Goal: Communication & Community: Participate in discussion

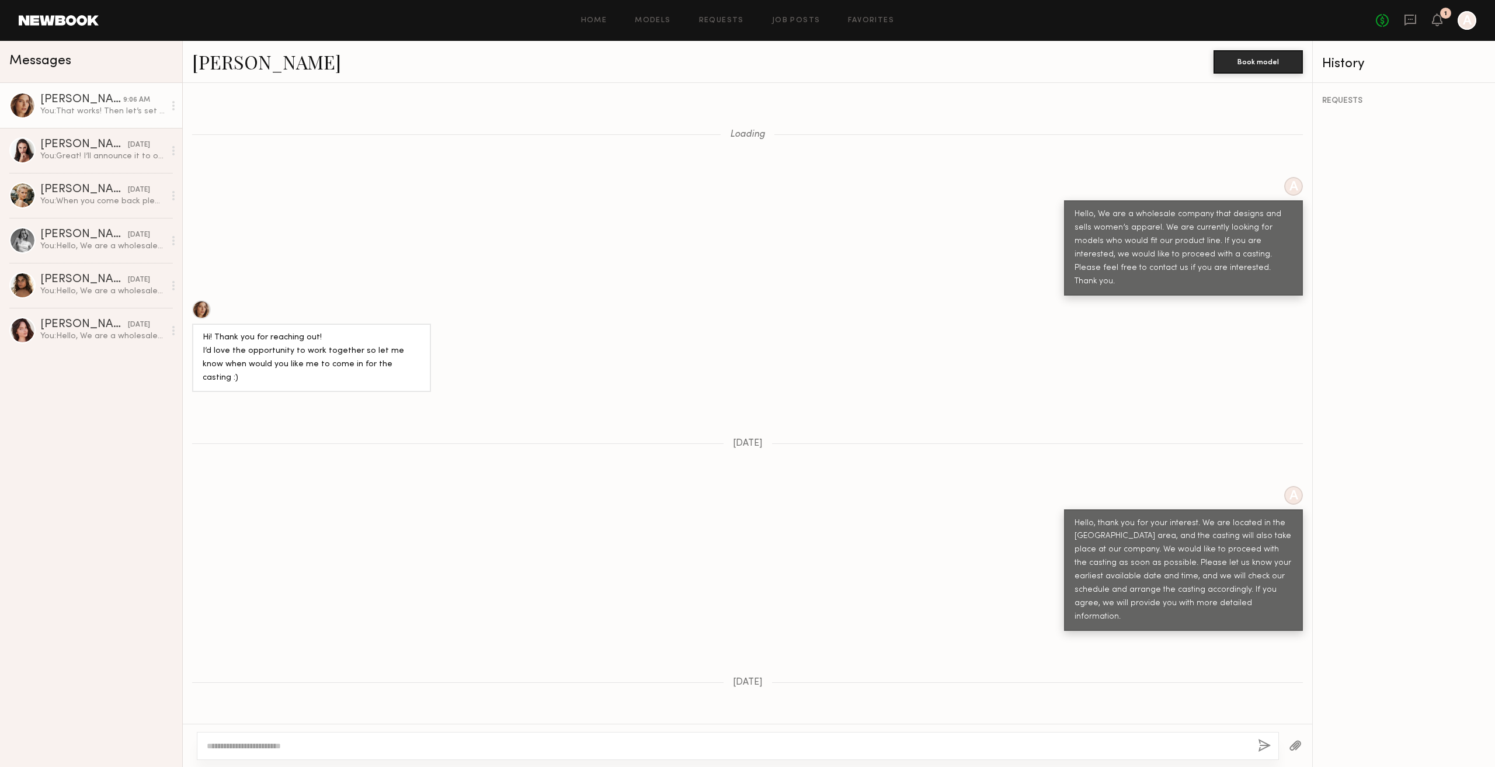
scroll to position [1108, 0]
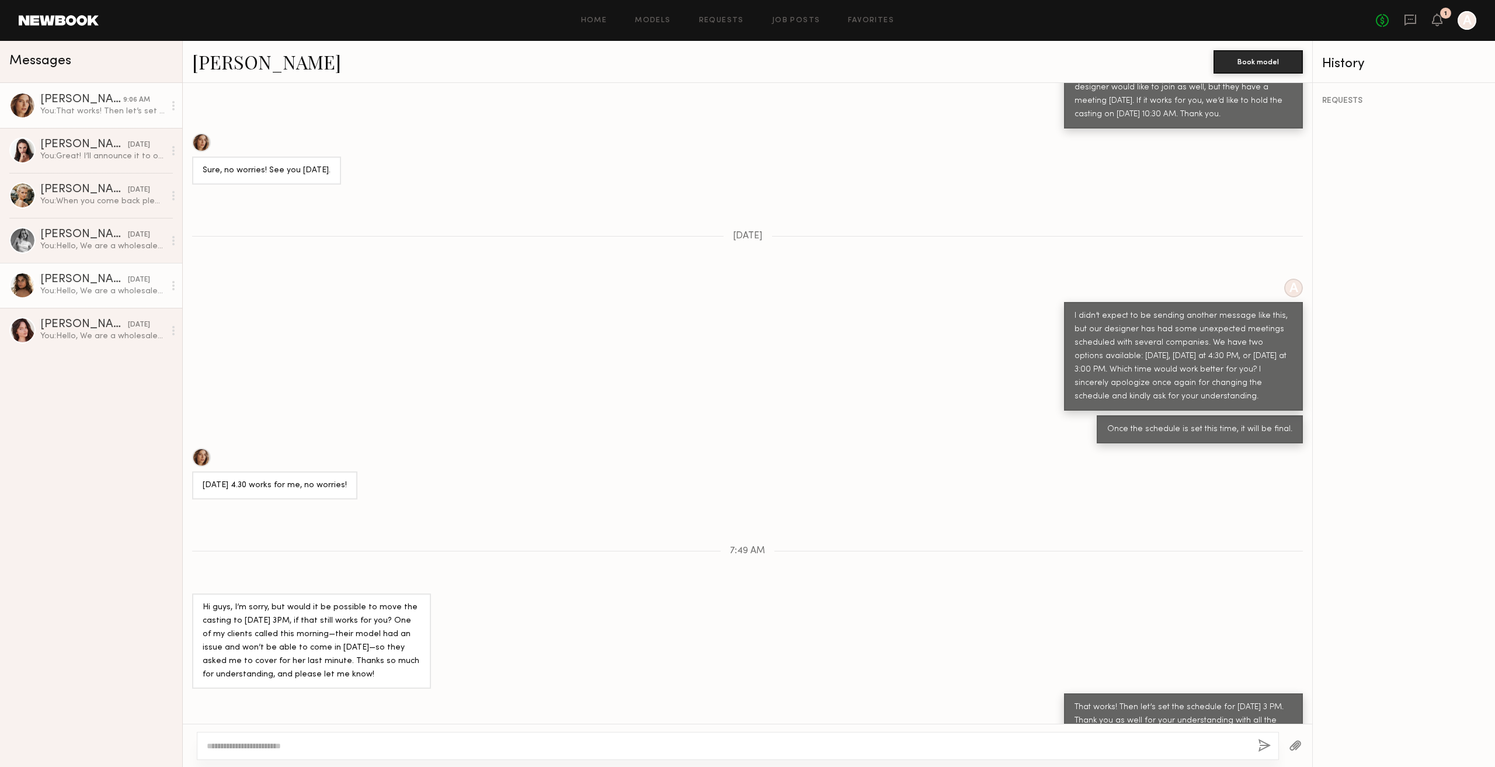
drag, startPoint x: 632, startPoint y: 389, endPoint x: 145, endPoint y: 273, distance: 501.3
click at [631, 415] on div "Once the schedule is set this time, it will be final." at bounding box center [747, 429] width 1129 height 28
click at [44, 154] on div "You: Great! I’ll announce it to our team members, then. See you [DATE] at 5 PM." at bounding box center [102, 156] width 124 height 11
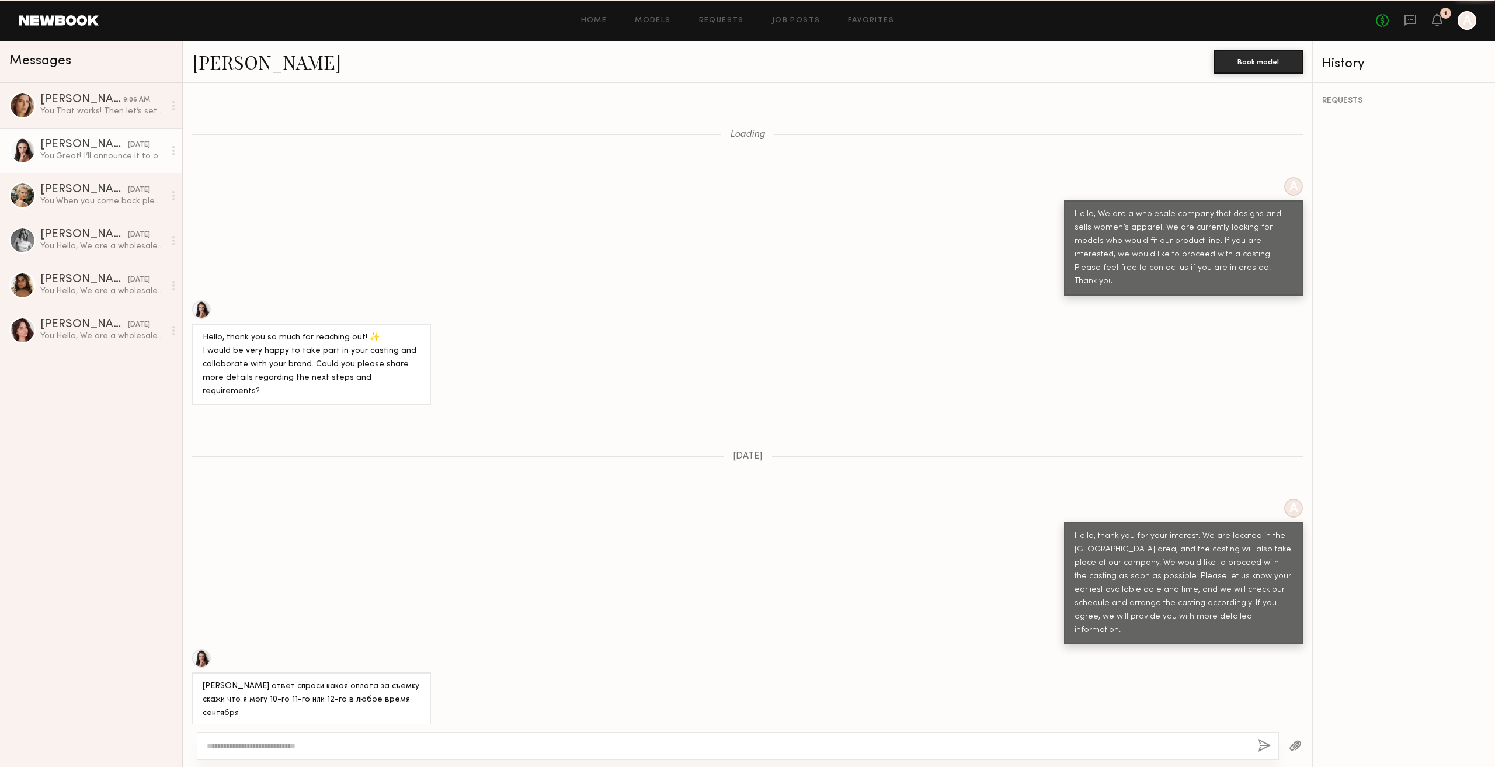
scroll to position [1257, 0]
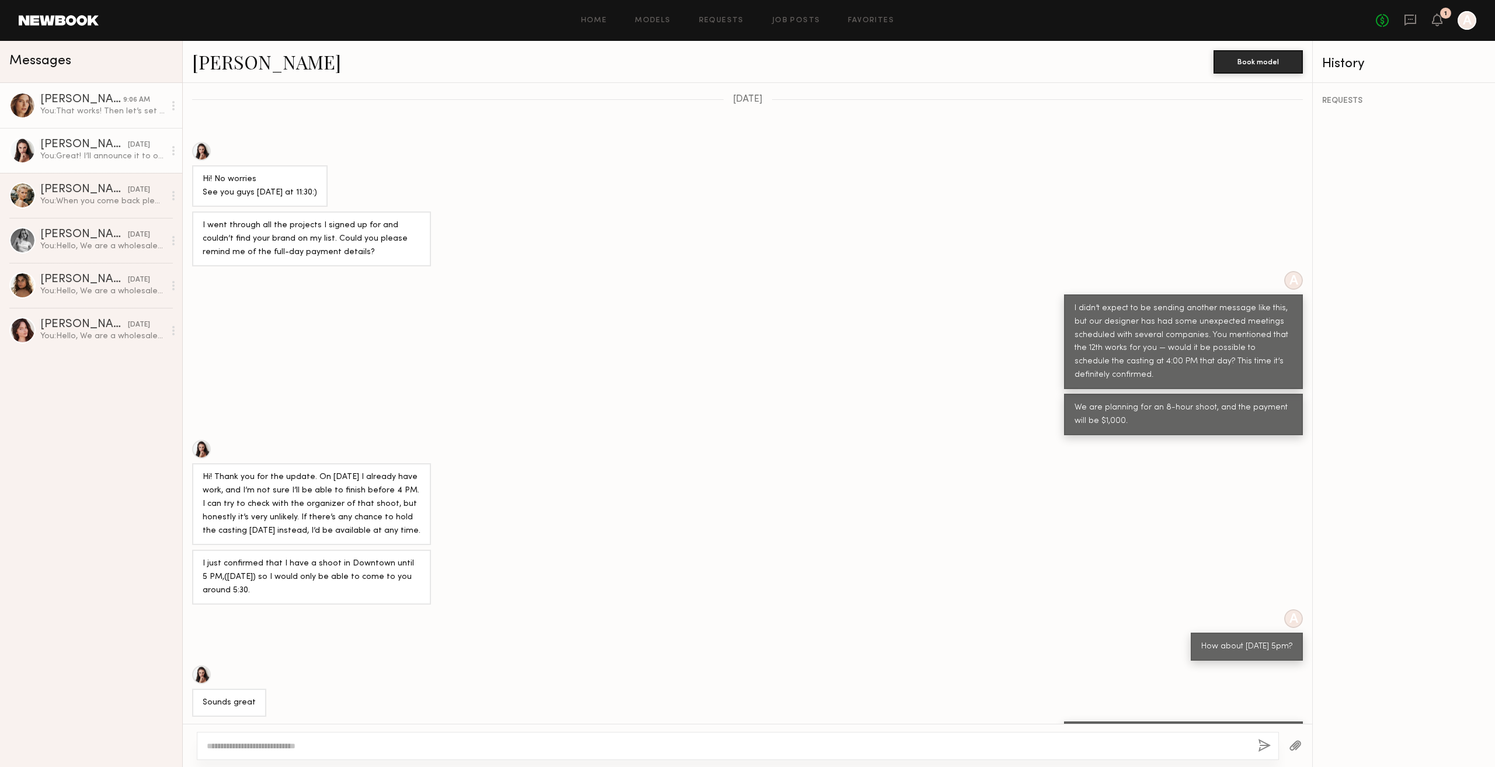
click at [103, 114] on div "You: That works! Then let’s set the schedule for [DATE] 3 PM. Thank you as well…" at bounding box center [102, 111] width 124 height 11
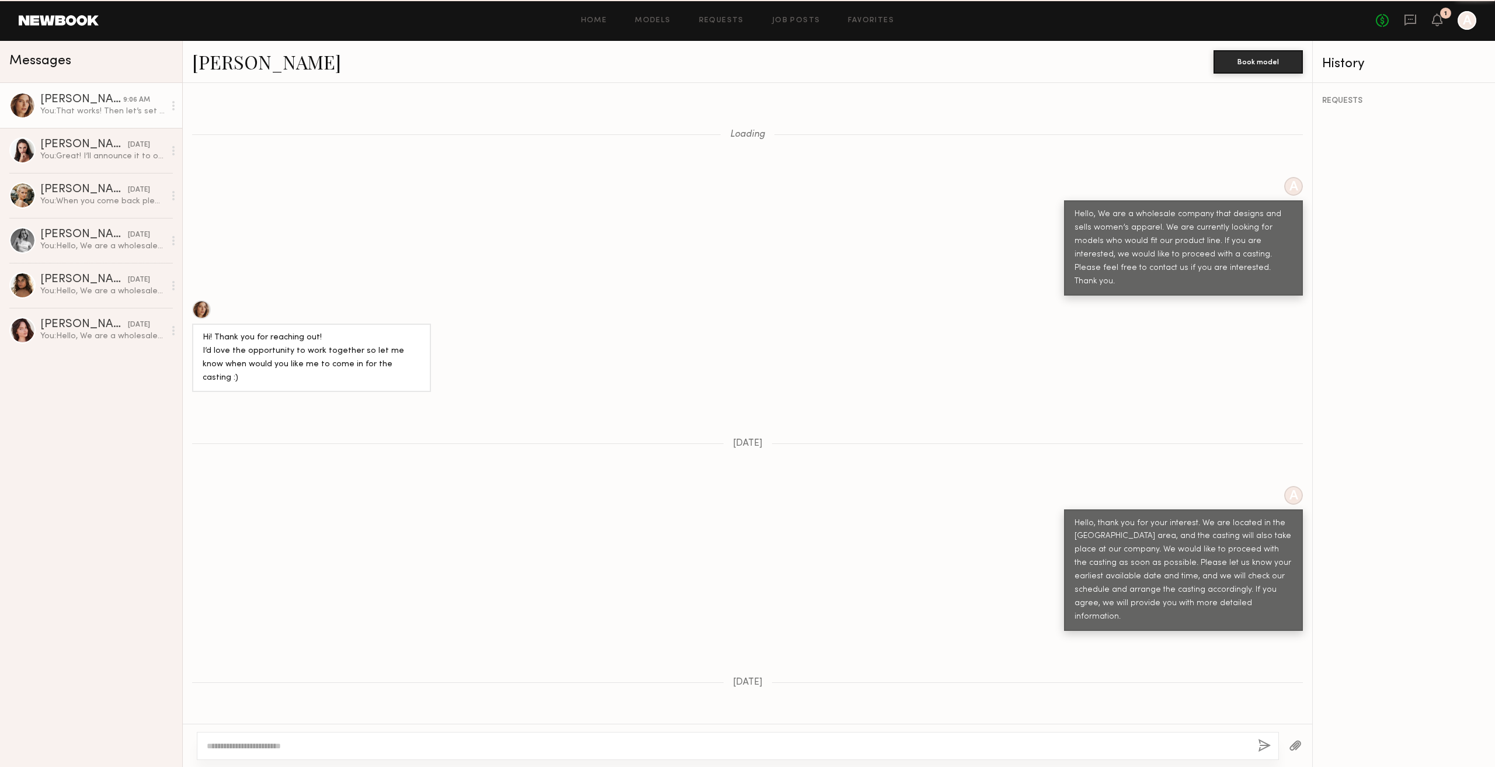
scroll to position [1108, 0]
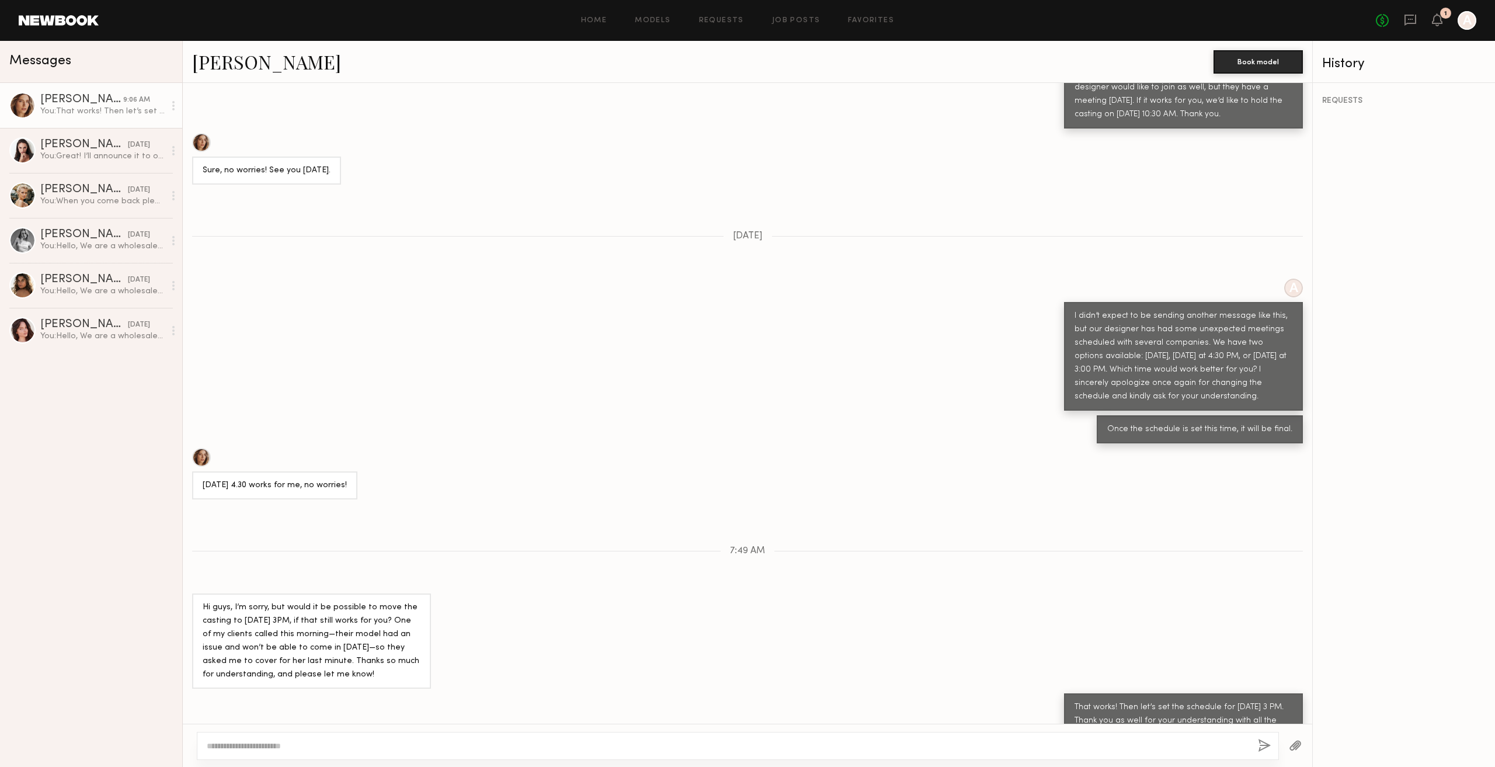
click at [687, 330] on div "A I didn’t expect to be sending another message like this, but our designer has…" at bounding box center [747, 345] width 1129 height 132
drag, startPoint x: 1099, startPoint y: 690, endPoint x: 1136, endPoint y: 695, distance: 37.1
click at [1137, 701] on div "That works! Then let’s set the schedule for [DATE] 3 PM. Thank you as well for …" at bounding box center [1183, 721] width 218 height 40
click at [1125, 701] on div "That works! Then let’s set the schedule for [DATE] 3 PM. Thank you as well for …" at bounding box center [1183, 721] width 218 height 40
click at [1080, 743] on textarea at bounding box center [728, 746] width 1042 height 12
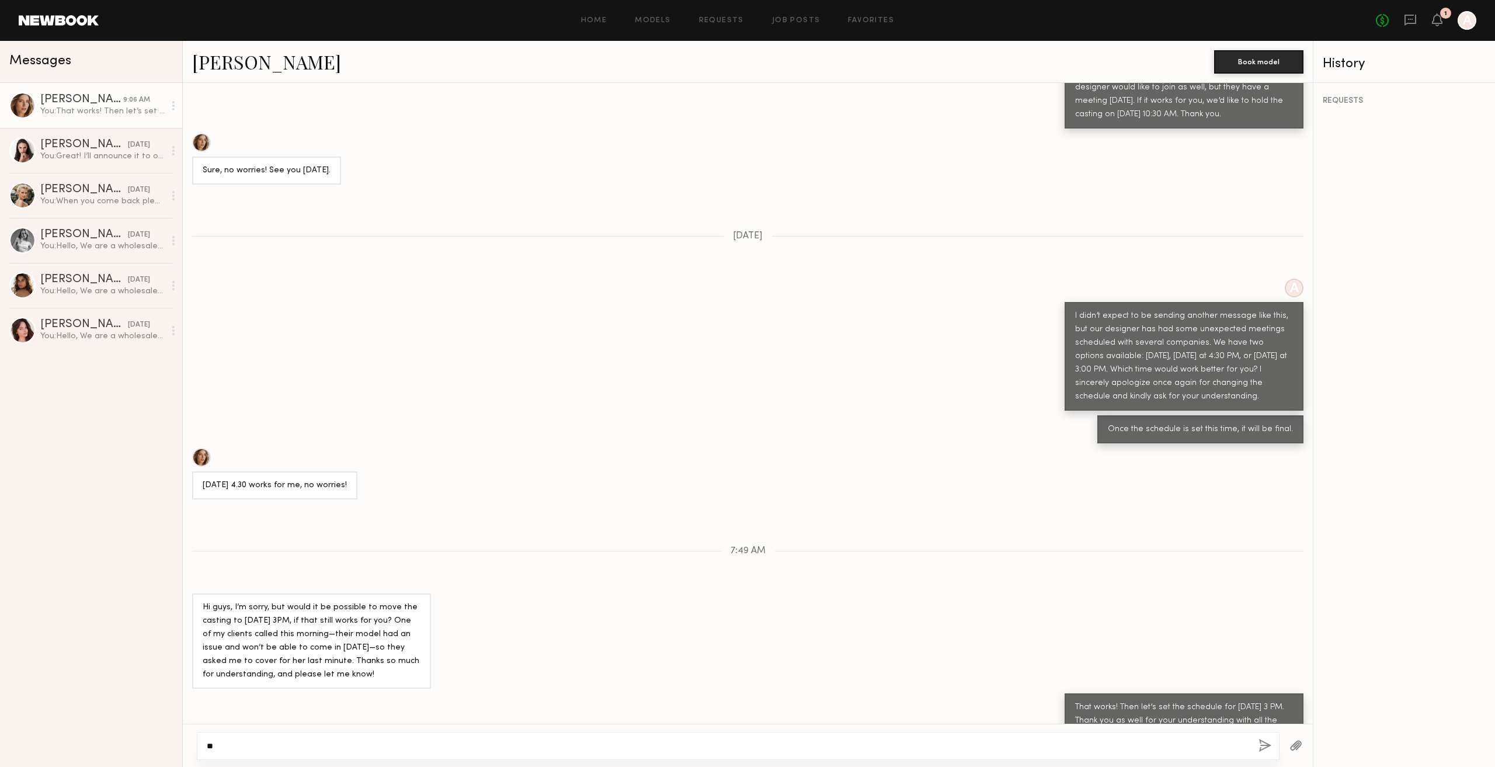
type textarea "*"
click at [399, 750] on textarea "*********" at bounding box center [728, 746] width 1042 height 12
click at [315, 748] on textarea "**********" at bounding box center [728, 746] width 1042 height 12
type textarea "**********"
click at [1260, 742] on button "button" at bounding box center [1264, 746] width 13 height 15
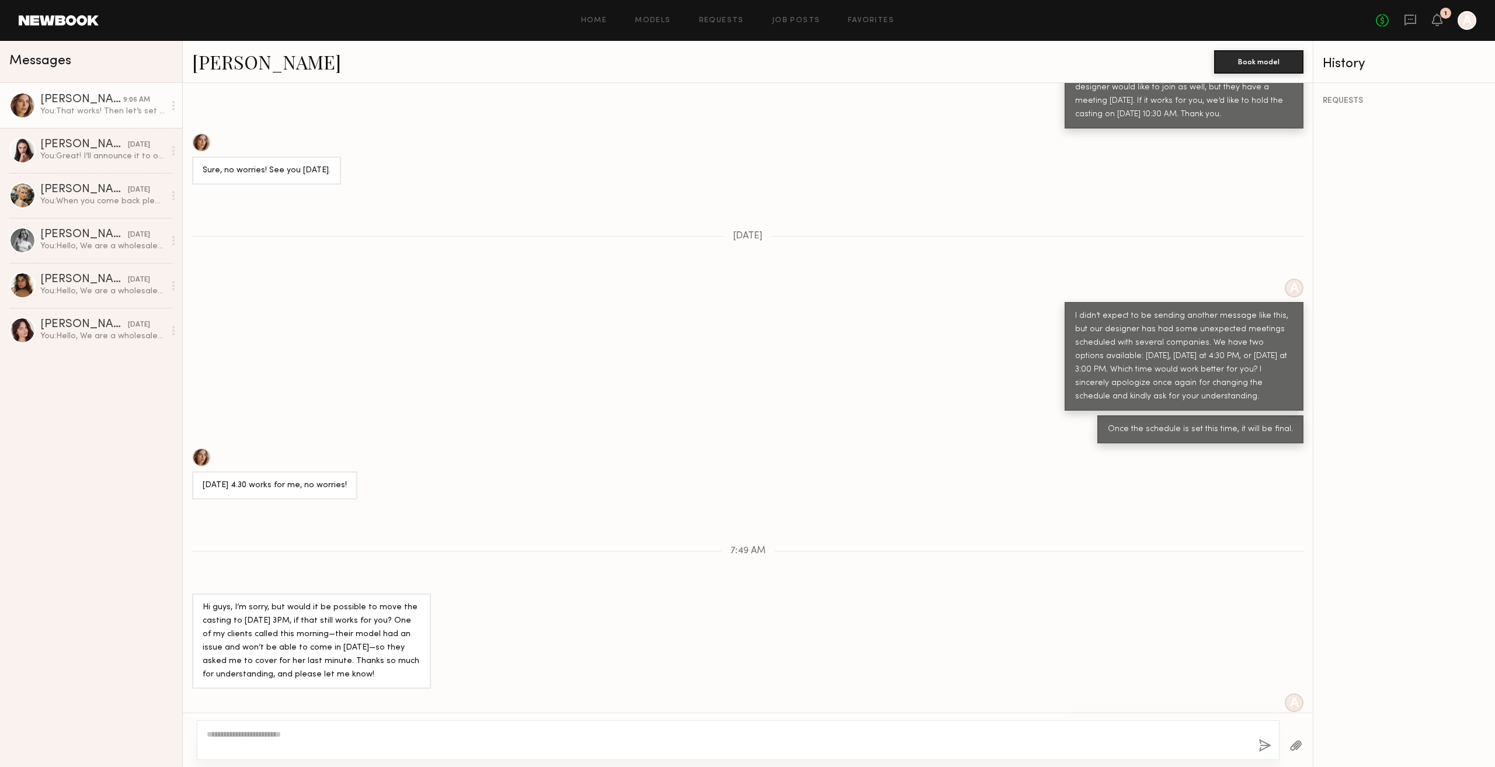
scroll to position [1164, 0]
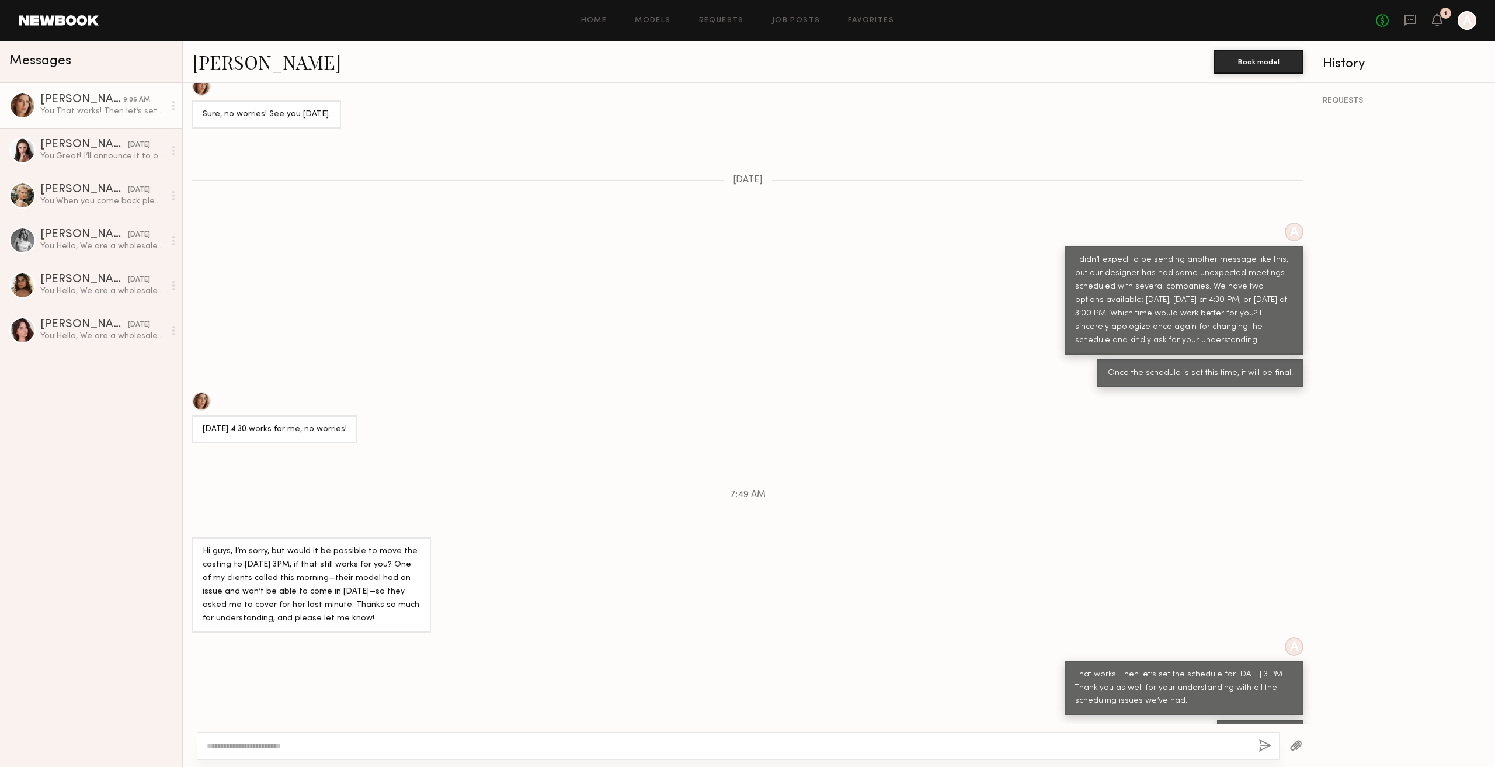
click at [615, 716] on div "Loading A Hello, We are a wholesale company that designs and sells women’s appa…" at bounding box center [748, 403] width 1130 height 641
click at [682, 637] on div "A That works! Then let’s set the schedule for [DATE] 3 PM. Thank you as well fo…" at bounding box center [748, 676] width 1130 height 78
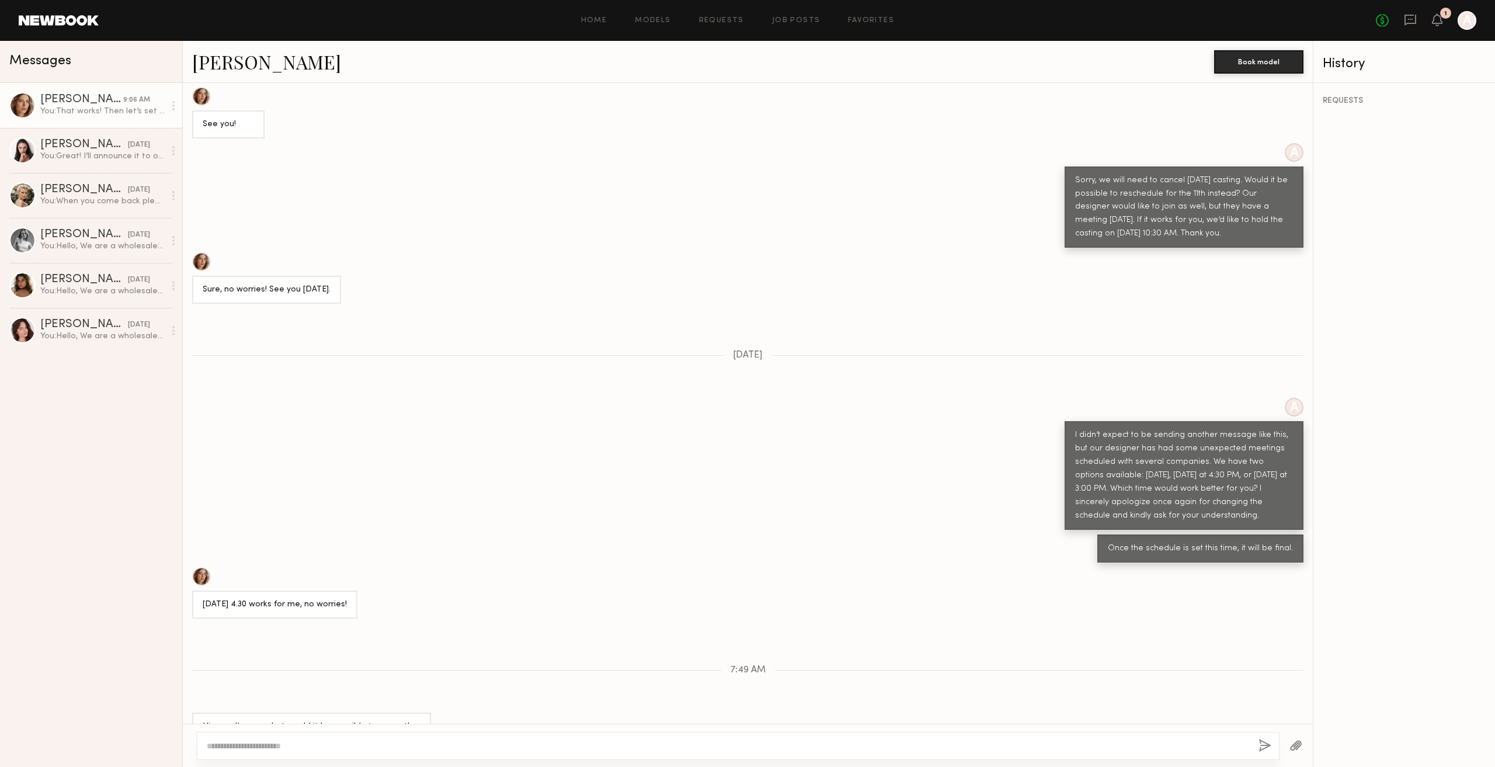
scroll to position [1047, 0]
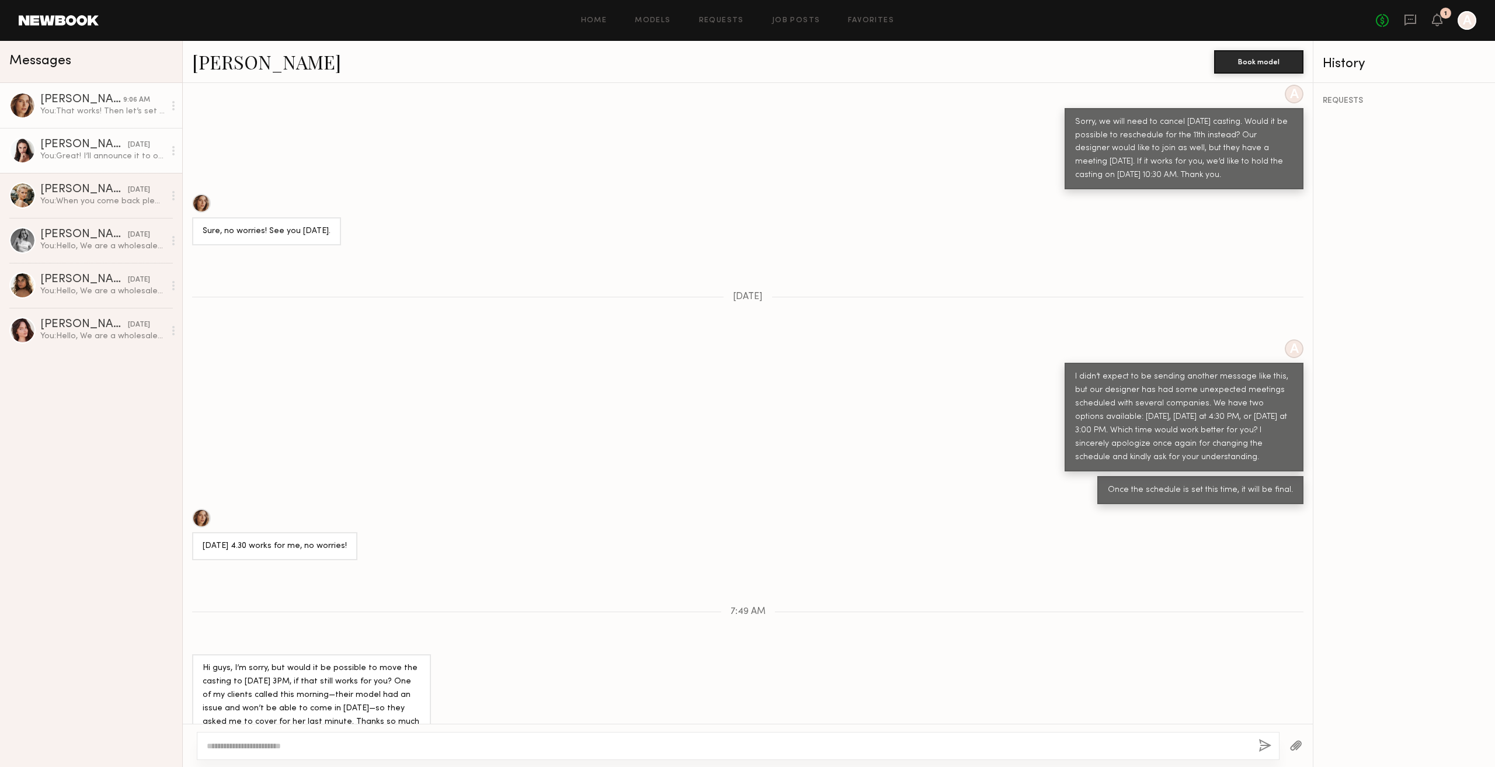
click at [128, 148] on div "[DATE]" at bounding box center [139, 145] width 22 height 11
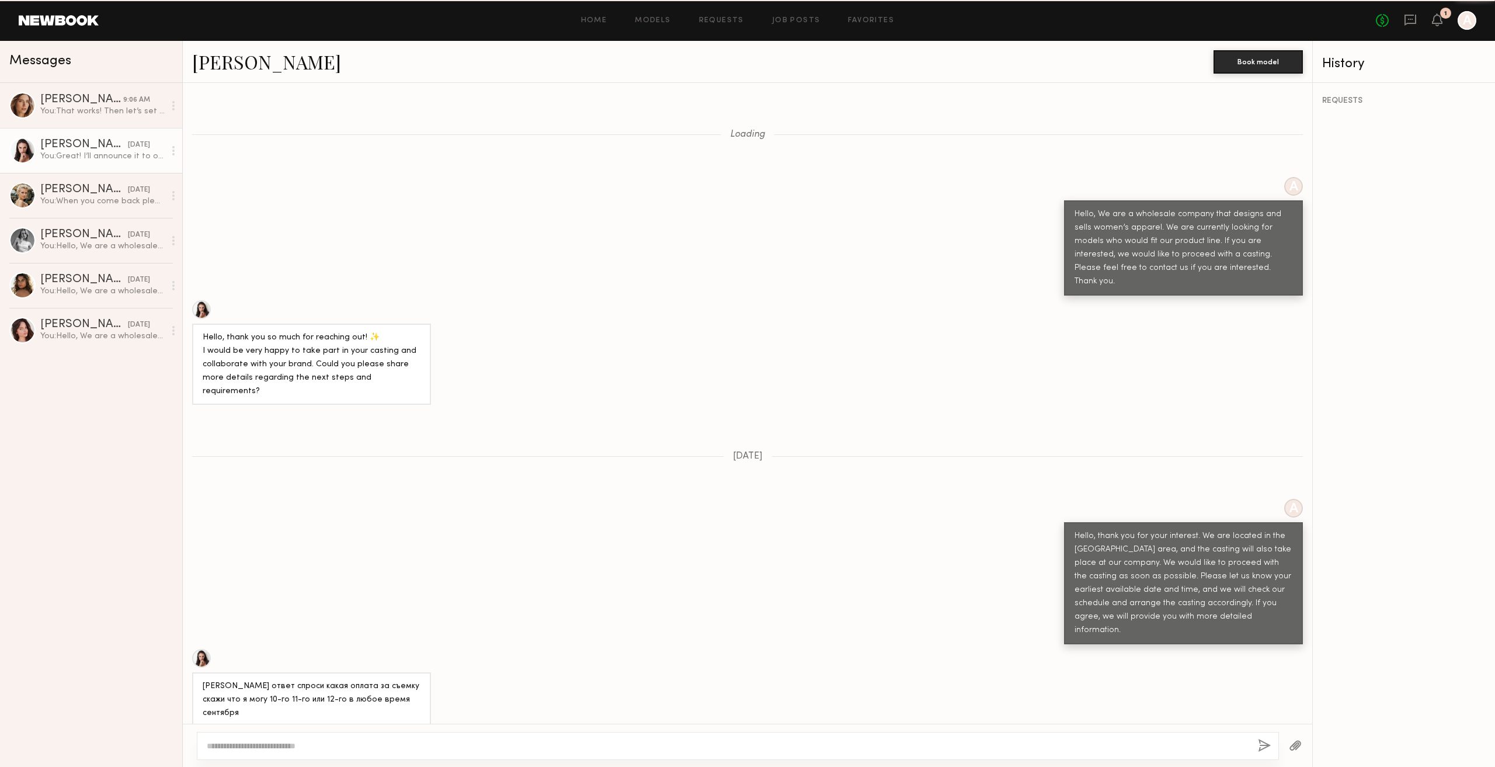
scroll to position [1257, 0]
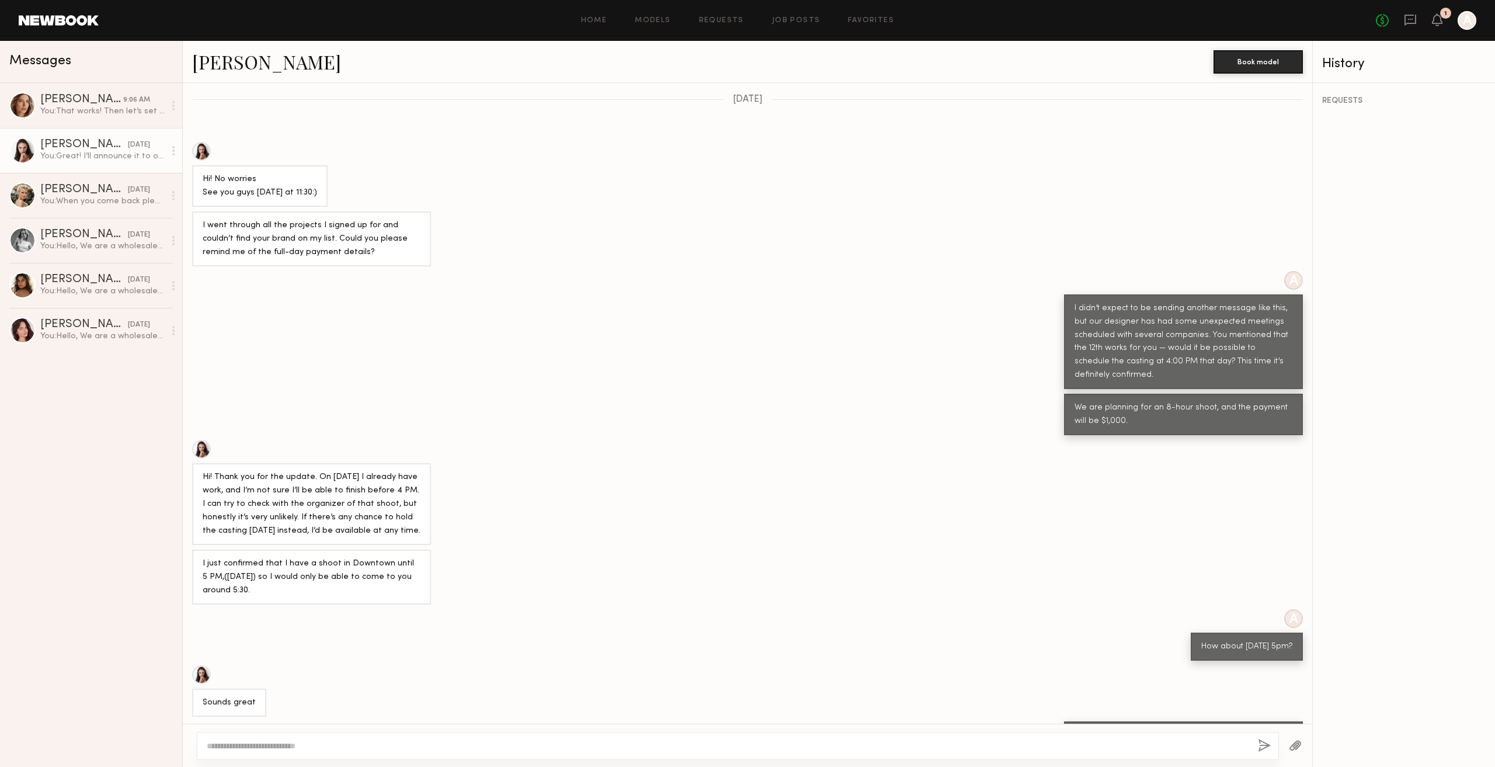
click at [240, 557] on div "I just confirmed that I have a shoot in Downtown until 5 PM,([DATE]) so I would…" at bounding box center [312, 577] width 218 height 40
drag, startPoint x: 224, startPoint y: 520, endPoint x: 407, endPoint y: 537, distance: 184.1
click at [407, 557] on div "I just confirmed that I have a shoot in Downtown until 5 PM,([DATE]) so I would…" at bounding box center [312, 577] width 218 height 40
drag, startPoint x: 1177, startPoint y: 593, endPoint x: 1281, endPoint y: 603, distance: 104.4
click at [1281, 632] on div "How about [DATE] 5pm?" at bounding box center [1247, 646] width 112 height 28
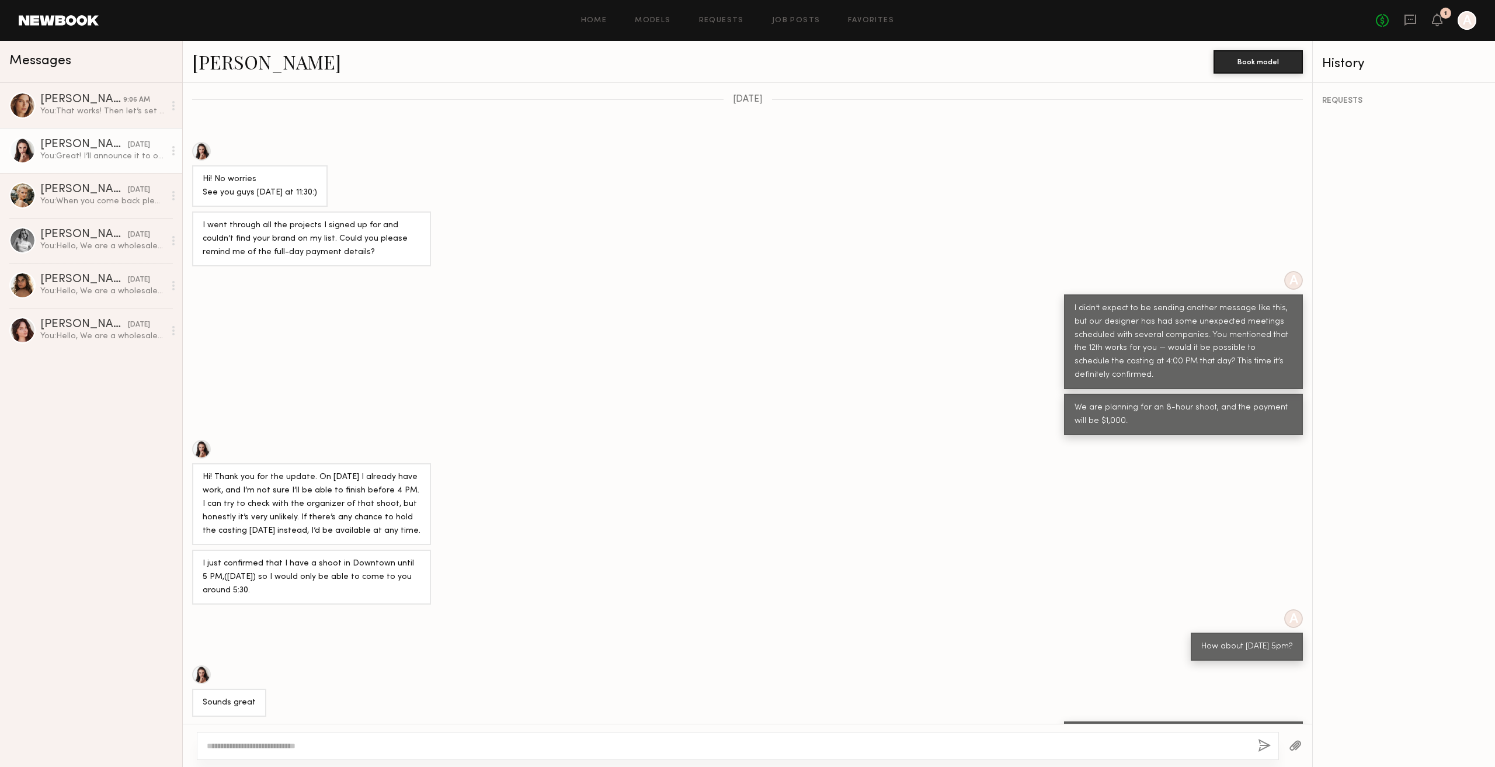
drag, startPoint x: 1066, startPoint y: 689, endPoint x: 1202, endPoint y: 699, distance: 135.8
click at [1202, 729] on div "Great! I’ll announce it to our team members, then. See you [DATE] at 5 PM." at bounding box center [1183, 742] width 218 height 27
click at [1191, 729] on div "Great! I’ll announce it to our team members, then. See you [DATE] at 5 PM." at bounding box center [1183, 742] width 218 height 27
drag, startPoint x: 1061, startPoint y: 681, endPoint x: 1226, endPoint y: 701, distance: 165.8
click at [1226, 721] on div "Great! I’ll announce it to our team members, then. See you [DATE] at 5 PM." at bounding box center [1183, 741] width 239 height 41
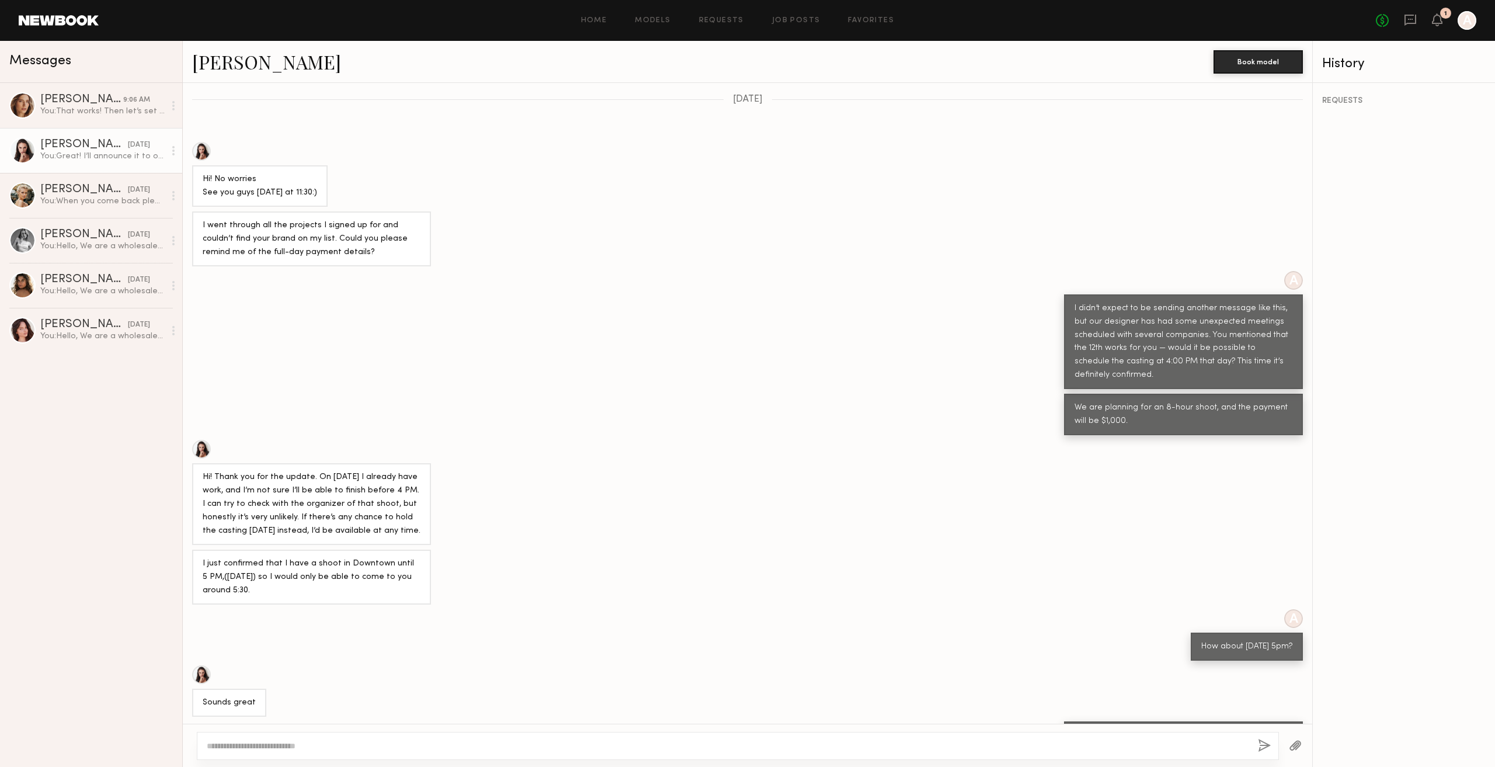
click at [1191, 729] on div "Great! I’ll announce it to our team members, then. See you [DATE] at 5 PM." at bounding box center [1183, 742] width 218 height 27
drag, startPoint x: 201, startPoint y: 515, endPoint x: 396, endPoint y: 535, distance: 196.7
click at [396, 549] on div "I just confirmed that I have a shoot in Downtown until 5 PM,([DATE]) so I would…" at bounding box center [311, 576] width 239 height 55
click at [342, 471] on div "Hi! Thank you for the update. On [DATE] I already have work, and I’m not sure I…" at bounding box center [312, 504] width 218 height 67
drag, startPoint x: 297, startPoint y: 427, endPoint x: 450, endPoint y: 445, distance: 154.0
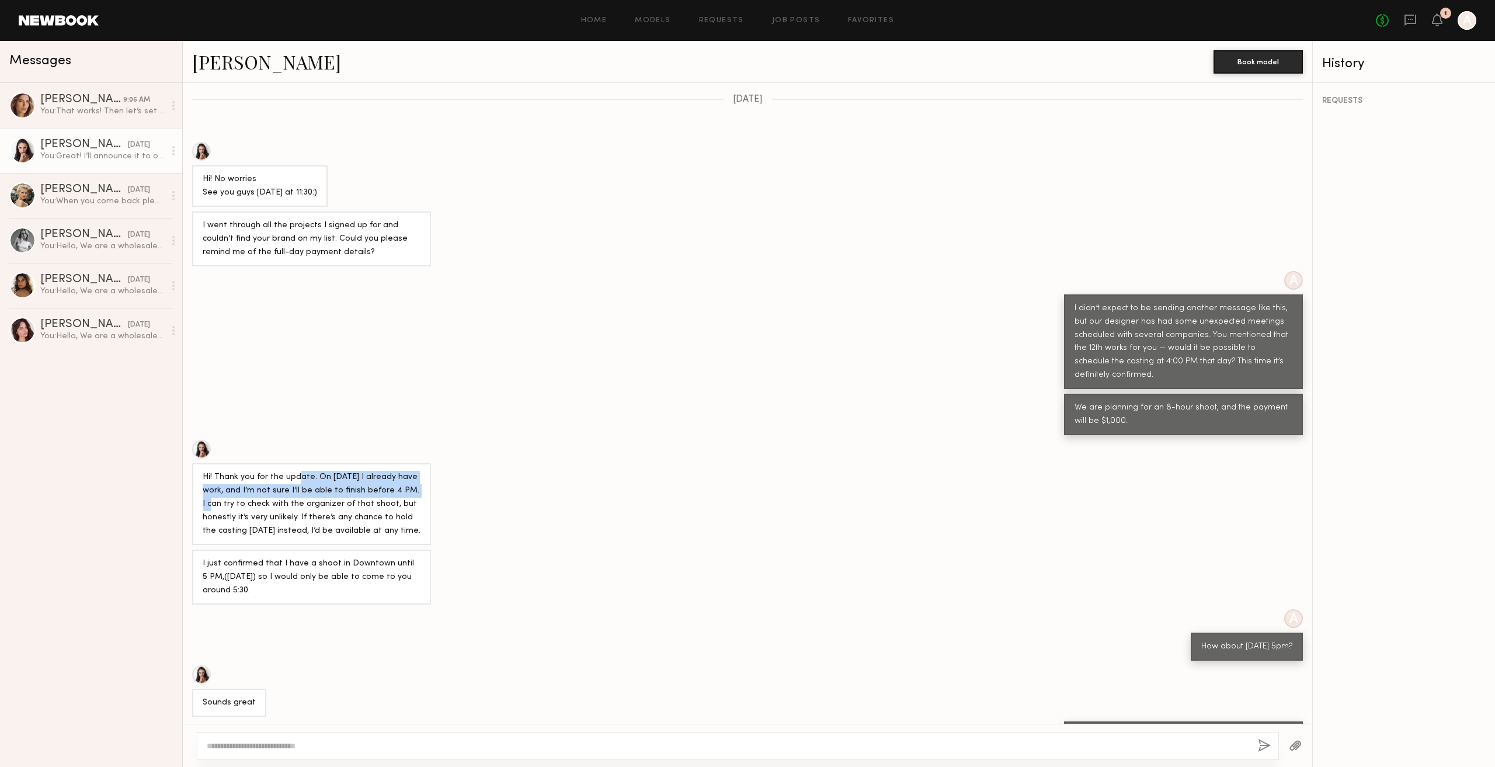
click at [450, 445] on div "Hi! Thank you for the update. On [DATE] I already have work, and I’m not sure I…" at bounding box center [747, 492] width 1129 height 105
click at [356, 471] on div "Hi! Thank you for the update. On [DATE] I already have work, and I’m not sure I…" at bounding box center [312, 504] width 218 height 67
drag, startPoint x: 402, startPoint y: 462, endPoint x: 454, endPoint y: 462, distance: 52.0
click at [454, 462] on div "Hi! Thank you for the update. On [DATE] I already have work, and I’m not sure I…" at bounding box center [747, 492] width 1129 height 105
drag, startPoint x: 360, startPoint y: 465, endPoint x: 336, endPoint y: 465, distance: 23.9
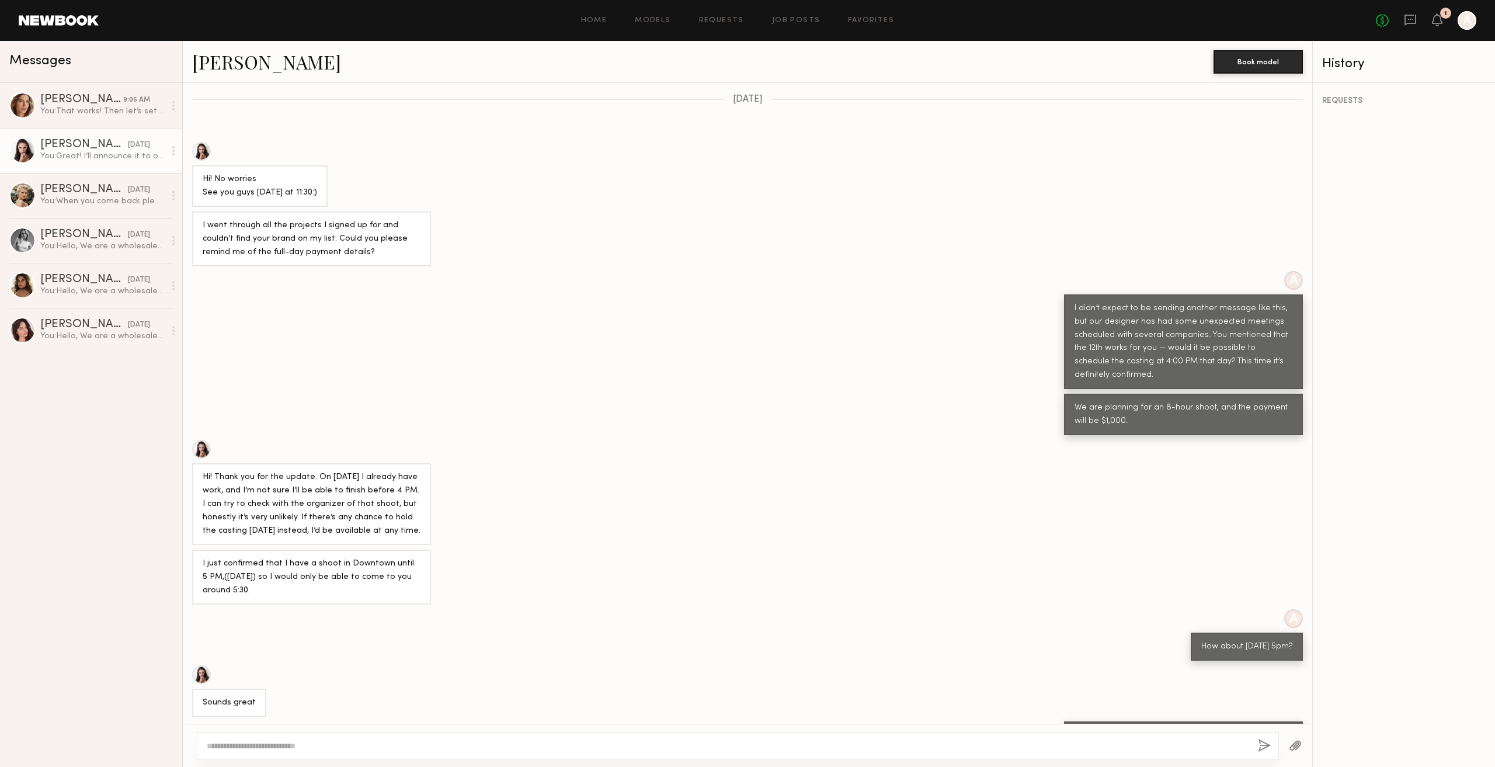
click at [359, 471] on div "Hi! Thank you for the update. On [DATE] I already have work, and I’m not sure I…" at bounding box center [312, 504] width 218 height 67
drag, startPoint x: 200, startPoint y: 453, endPoint x: 385, endPoint y: 465, distance: 186.1
click at [336, 465] on div "Hi! Thank you for the update. On [DATE] I already have work, and I’m not sure I…" at bounding box center [311, 504] width 239 height 82
click at [389, 471] on div "Hi! Thank you for the update. On [DATE] I already have work, and I’m not sure I…" at bounding box center [312, 504] width 218 height 67
drag, startPoint x: 203, startPoint y: 453, endPoint x: 472, endPoint y: 456, distance: 269.2
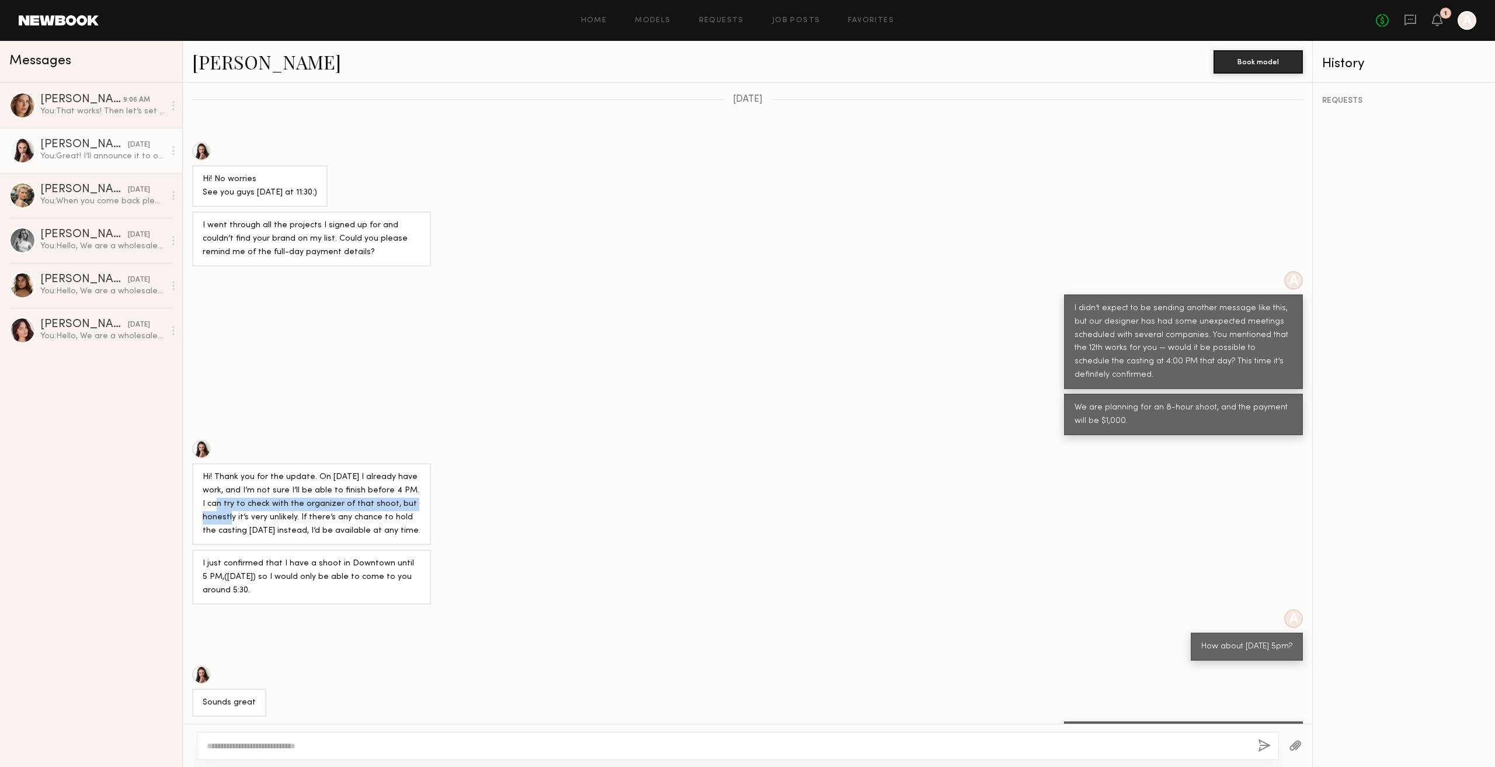
click at [472, 456] on div "Hi! Thank you for the update. On [DATE] I already have work, and I’m not sure I…" at bounding box center [747, 492] width 1129 height 105
click at [292, 471] on div "Hi! Thank you for the update. On [DATE] I already have work, and I’m not sure I…" at bounding box center [312, 504] width 218 height 67
drag, startPoint x: 194, startPoint y: 453, endPoint x: 442, endPoint y: 461, distance: 247.7
click at [442, 461] on div "Hi! Thank you for the update. On [DATE] I already have work, and I’m not sure I…" at bounding box center [747, 492] width 1129 height 105
click at [359, 483] on div "Hi! Thank you for the update. On [DATE] I already have work, and I’m not sure I…" at bounding box center [312, 504] width 218 height 67
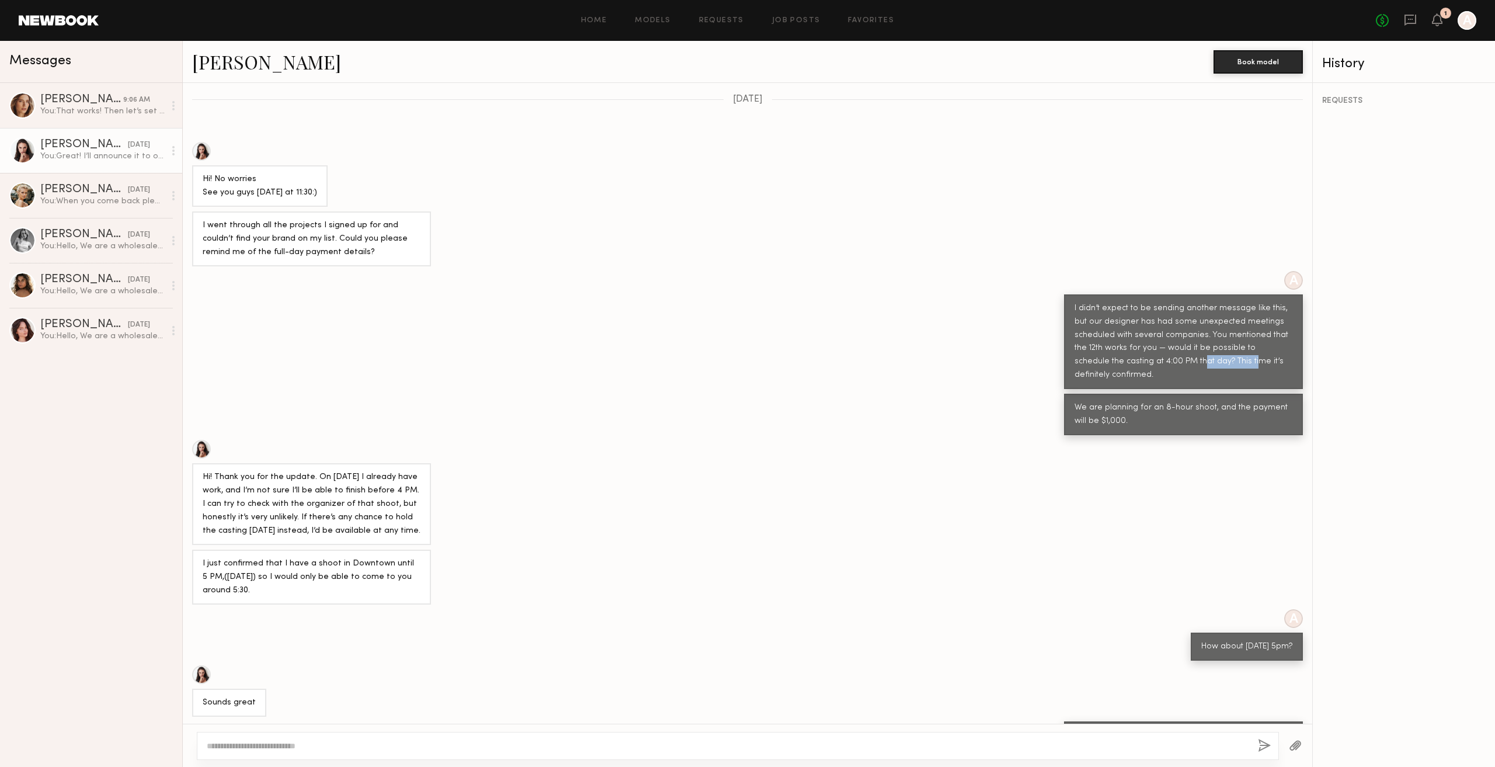
drag, startPoint x: 1146, startPoint y: 317, endPoint x: 1199, endPoint y: 315, distance: 53.2
click at [1199, 315] on div "I didn’t expect to be sending another message like this, but our designer has h…" at bounding box center [1183, 342] width 218 height 81
click at [1206, 327] on div "I didn’t expect to be sending another message like this, but our designer has h…" at bounding box center [1183, 342] width 218 height 81
drag, startPoint x: 1068, startPoint y: 264, endPoint x: 1248, endPoint y: 293, distance: 182.7
click at [1248, 302] on div "I didn’t expect to be sending another message like this, but our designer has h…" at bounding box center [1183, 342] width 218 height 81
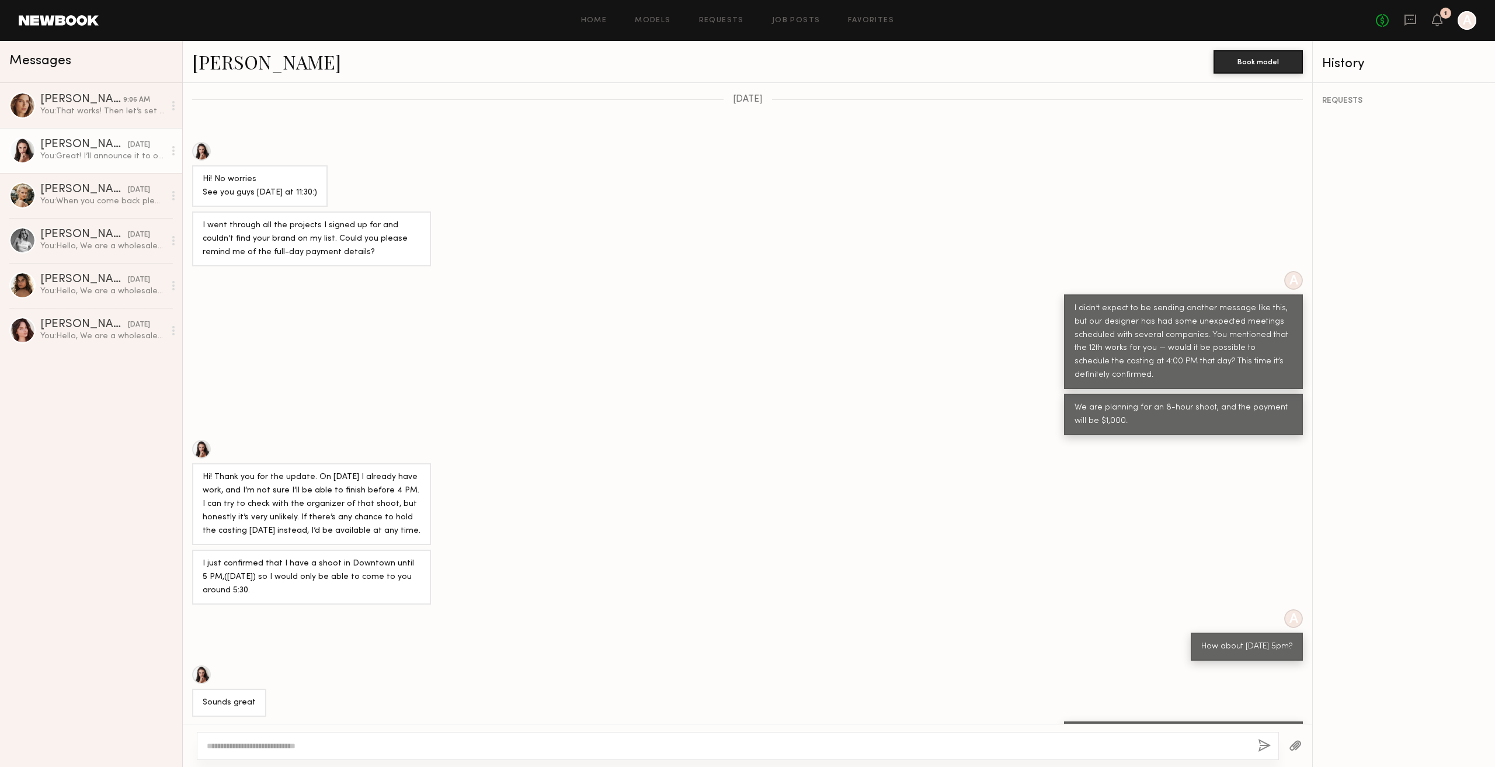
click at [1231, 312] on div "I didn’t expect to be sending another message like this, but our designer has h…" at bounding box center [1183, 342] width 218 height 81
drag, startPoint x: 1216, startPoint y: 291, endPoint x: 1235, endPoint y: 293, distance: 19.9
click at [1233, 302] on div "I didn’t expect to be sending another message like this, but our designer has h…" at bounding box center [1183, 342] width 218 height 81
click at [1223, 307] on div "I didn’t expect to be sending another message like this, but our designer has h…" at bounding box center [1183, 342] width 218 height 81
drag, startPoint x: 1084, startPoint y: 302, endPoint x: 1217, endPoint y: 302, distance: 133.1
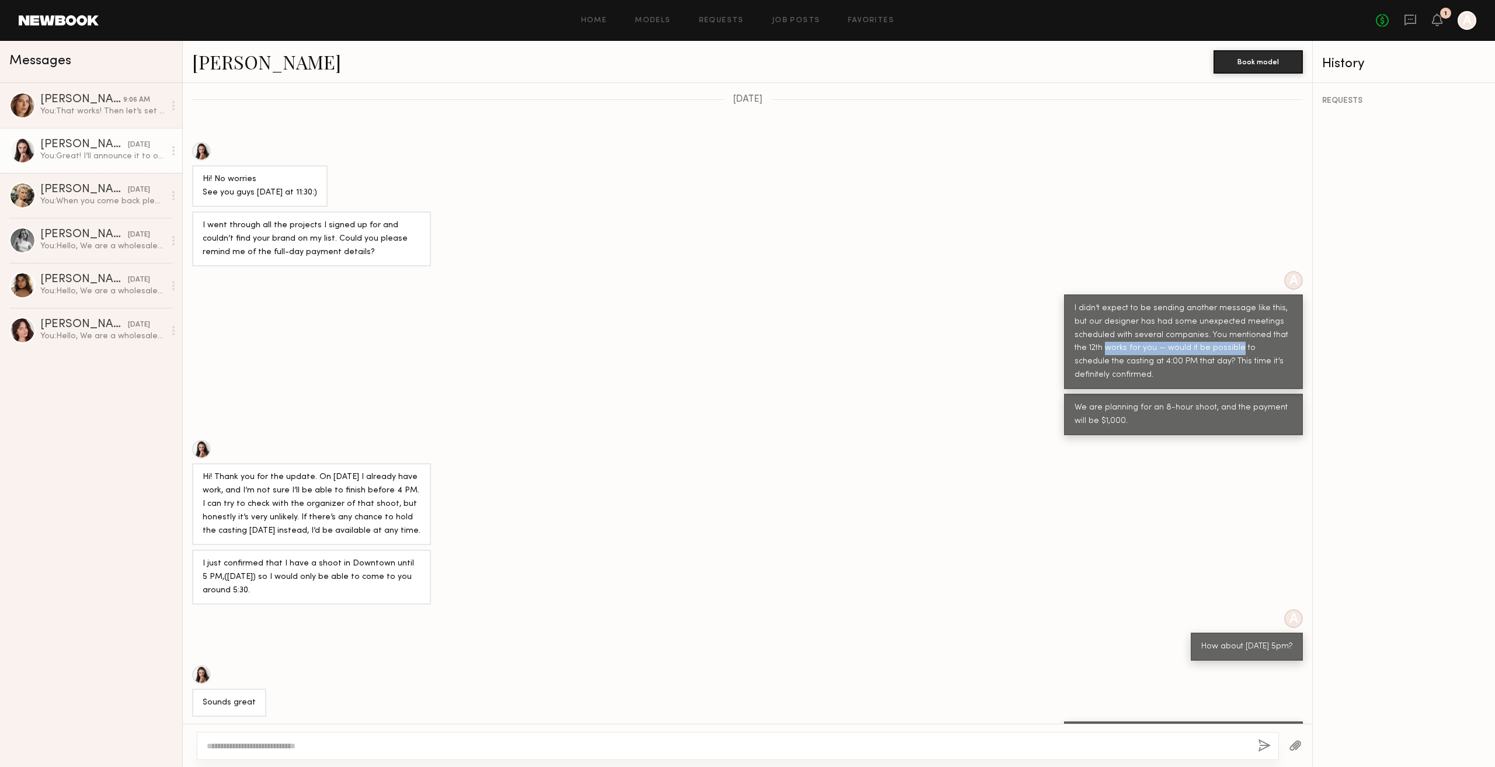
click at [1217, 302] on div "I didn’t expect to be sending another message like this, but our designer has h…" at bounding box center [1183, 342] width 218 height 81
click at [1222, 307] on div "I didn’t expect to be sending another message like this, but our designer has h…" at bounding box center [1183, 342] width 218 height 81
drag, startPoint x: 1090, startPoint y: 305, endPoint x: 1216, endPoint y: 308, distance: 125.6
click at [1197, 303] on div "I didn’t expect to be sending another message like this, but our designer has h…" at bounding box center [1183, 342] width 218 height 81
click at [1247, 317] on div "I didn’t expect to be sending another message like this, but our designer has h…" at bounding box center [1183, 342] width 218 height 81
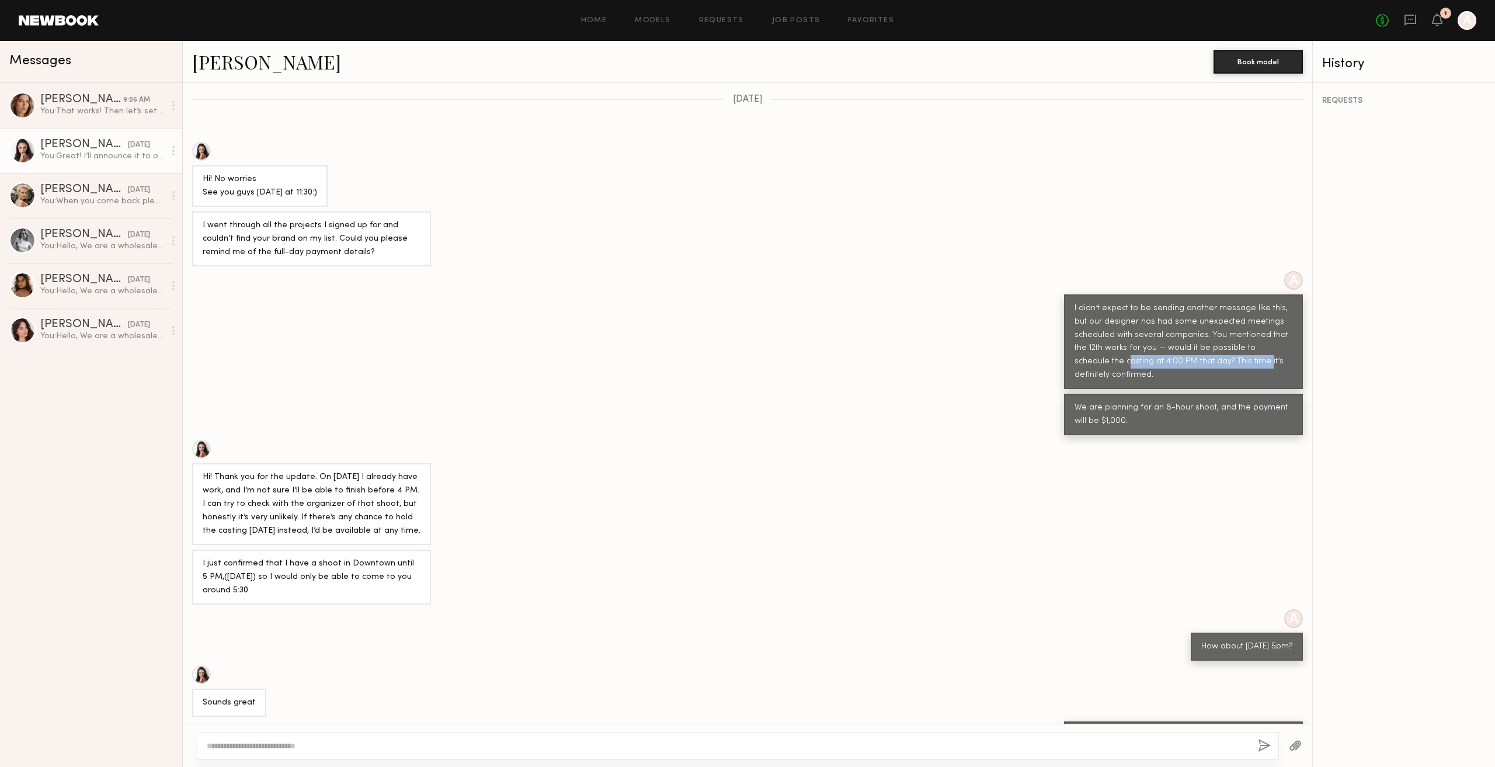
drag, startPoint x: 1163, startPoint y: 315, endPoint x: 1207, endPoint y: 319, distance: 44.5
click at [1207, 319] on div "I didn’t expect to be sending another message like this, but our designer has h…" at bounding box center [1183, 342] width 218 height 81
click at [1119, 343] on div "Loading A Hello, We are a wholesale company that designs and sells women’s appa…" at bounding box center [747, 403] width 1129 height 641
drag, startPoint x: 366, startPoint y: 424, endPoint x: 409, endPoint y: 425, distance: 42.6
click at [407, 463] on div "Hi! Thank you for the update. On [DATE] I already have work, and I’m not sure I…" at bounding box center [311, 504] width 239 height 82
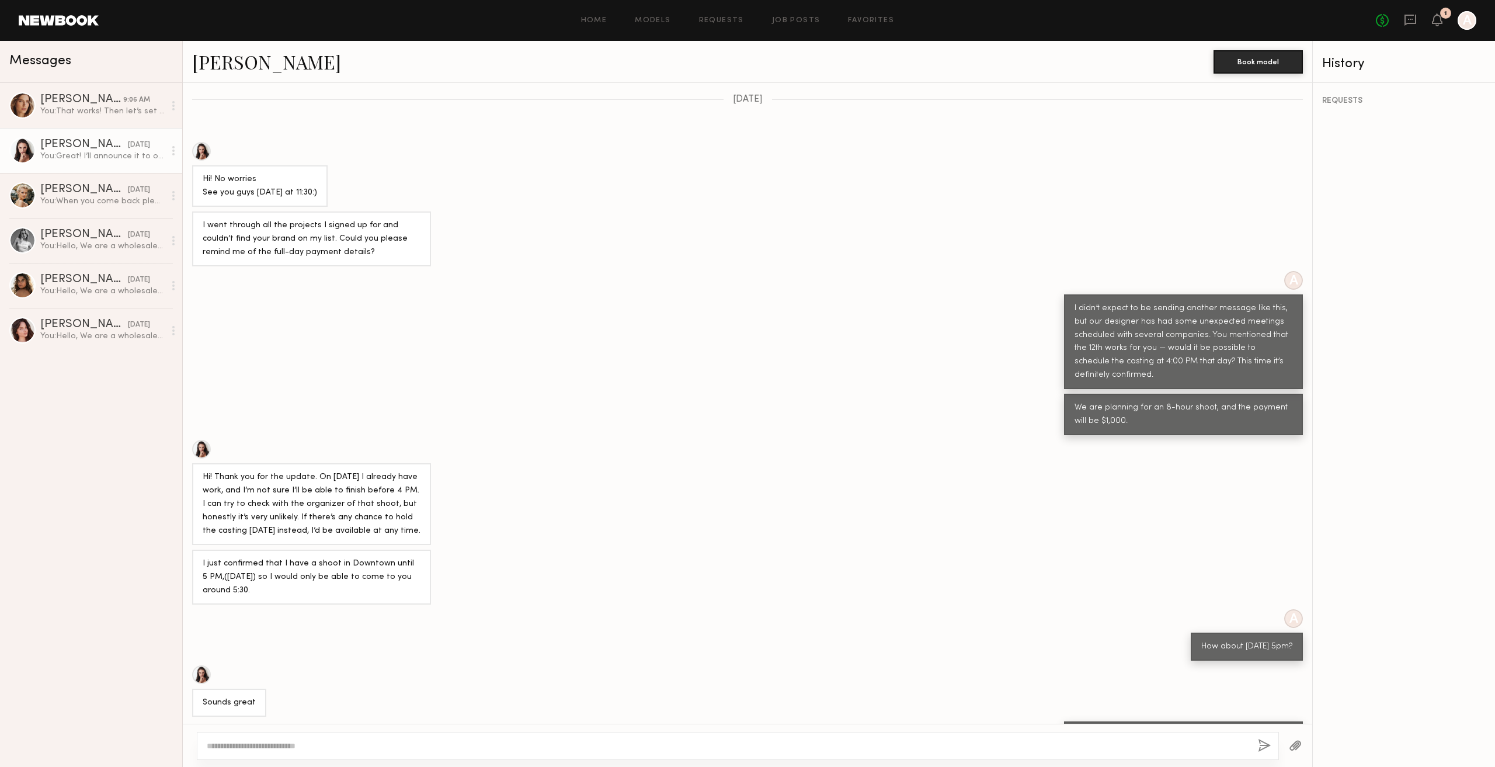
click at [337, 471] on div "Hi! Thank you for the update. On [DATE] I already have work, and I’m not sure I…" at bounding box center [312, 504] width 218 height 67
drag, startPoint x: 360, startPoint y: 456, endPoint x: 372, endPoint y: 458, distance: 12.5
click at [372, 471] on div "Hi! Thank you for the update. On [DATE] I already have work, and I’m not sure I…" at bounding box center [312, 504] width 218 height 67
click at [312, 471] on div "Hi! Thank you for the update. On [DATE] I already have work, and I’m not sure I…" at bounding box center [312, 504] width 218 height 67
drag, startPoint x: 197, startPoint y: 467, endPoint x: 332, endPoint y: 478, distance: 135.9
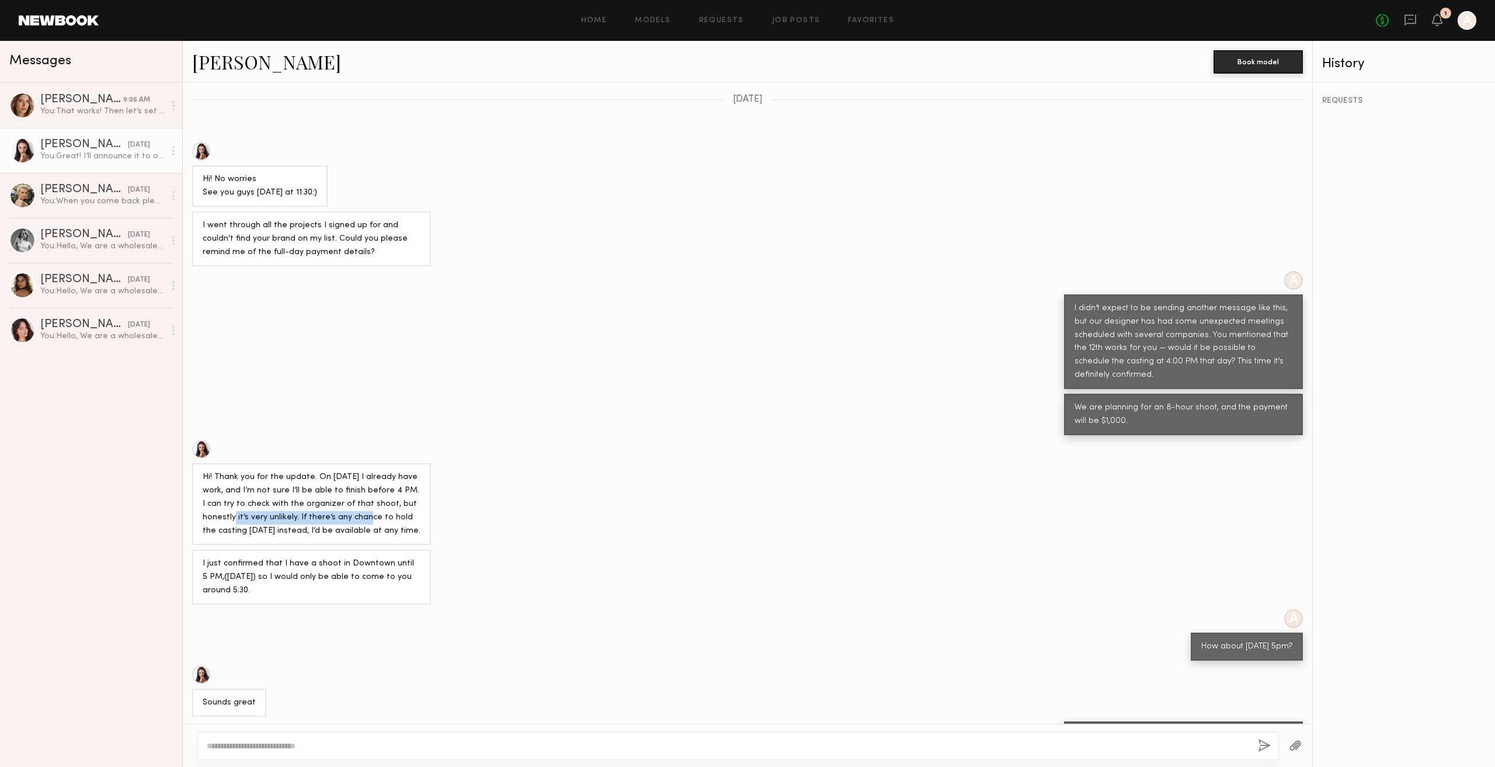
click at [332, 477] on div "Hi! Thank you for the update. On [DATE] I already have work, and I’m not sure I…" at bounding box center [311, 504] width 239 height 82
click at [316, 494] on div "Hi! Thank you for the update. On [DATE] I already have work, and I’m not sure I…" at bounding box center [311, 504] width 239 height 82
drag, startPoint x: 221, startPoint y: 518, endPoint x: 414, endPoint y: 523, distance: 192.7
click at [411, 557] on div "I just confirmed that I have a shoot in Downtown until 5 PM,([DATE]) so I would…" at bounding box center [312, 577] width 218 height 40
click at [366, 557] on div "I just confirmed that I have a shoot in Downtown until 5 PM,([DATE]) so I would…" at bounding box center [312, 577] width 218 height 40
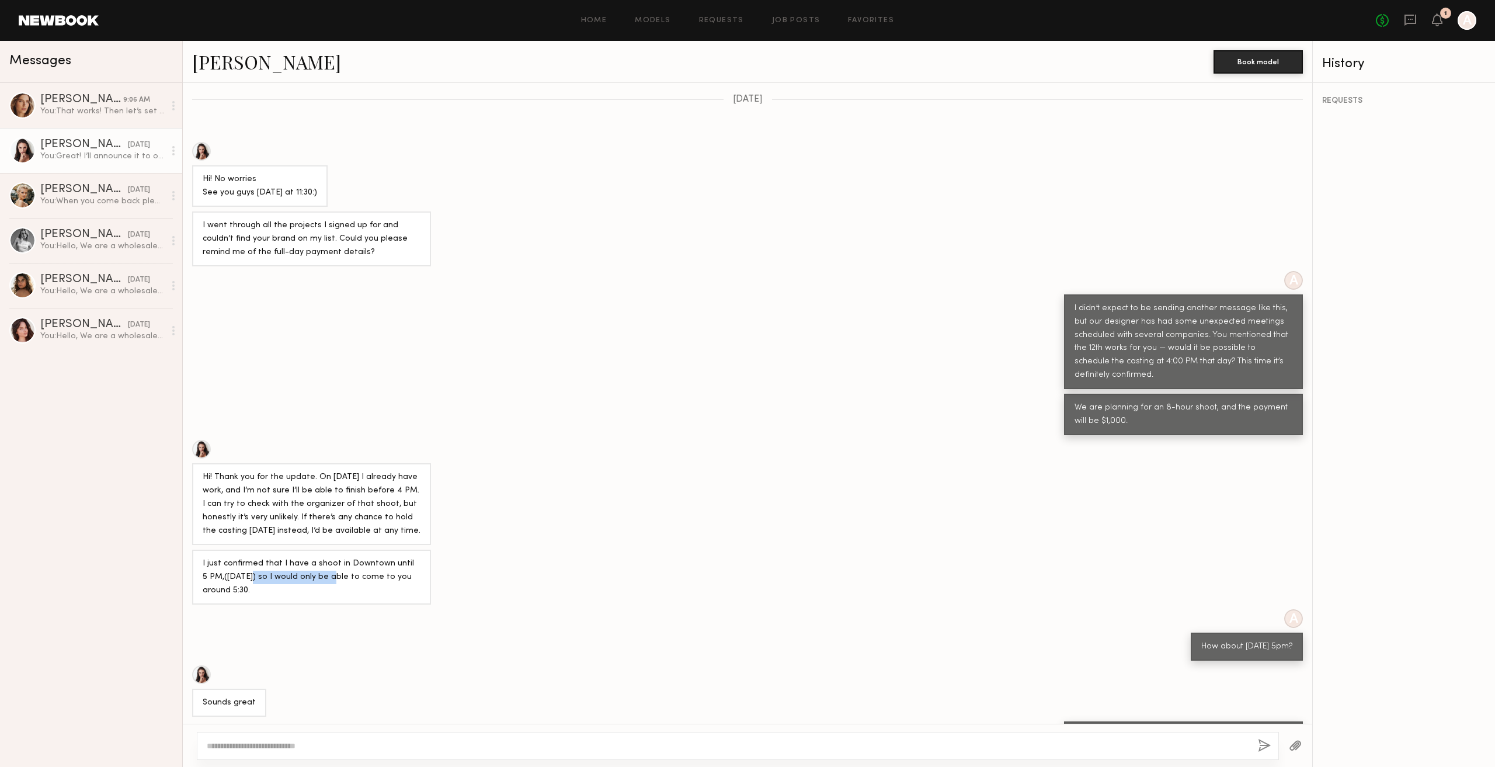
click at [330, 557] on div "I just confirmed that I have a shoot in Downtown until 5 PM,([DATE]) so I would…" at bounding box center [312, 577] width 218 height 40
click at [1201, 640] on div "How about [DATE] 5pm?" at bounding box center [1246, 646] width 91 height 13
drag, startPoint x: 1178, startPoint y: 600, endPoint x: 1255, endPoint y: 586, distance: 77.8
click at [1255, 632] on div "How about [DATE] 5pm?" at bounding box center [1247, 646] width 112 height 28
click at [1264, 640] on div "How about [DATE] 5pm?" at bounding box center [1246, 646] width 91 height 13
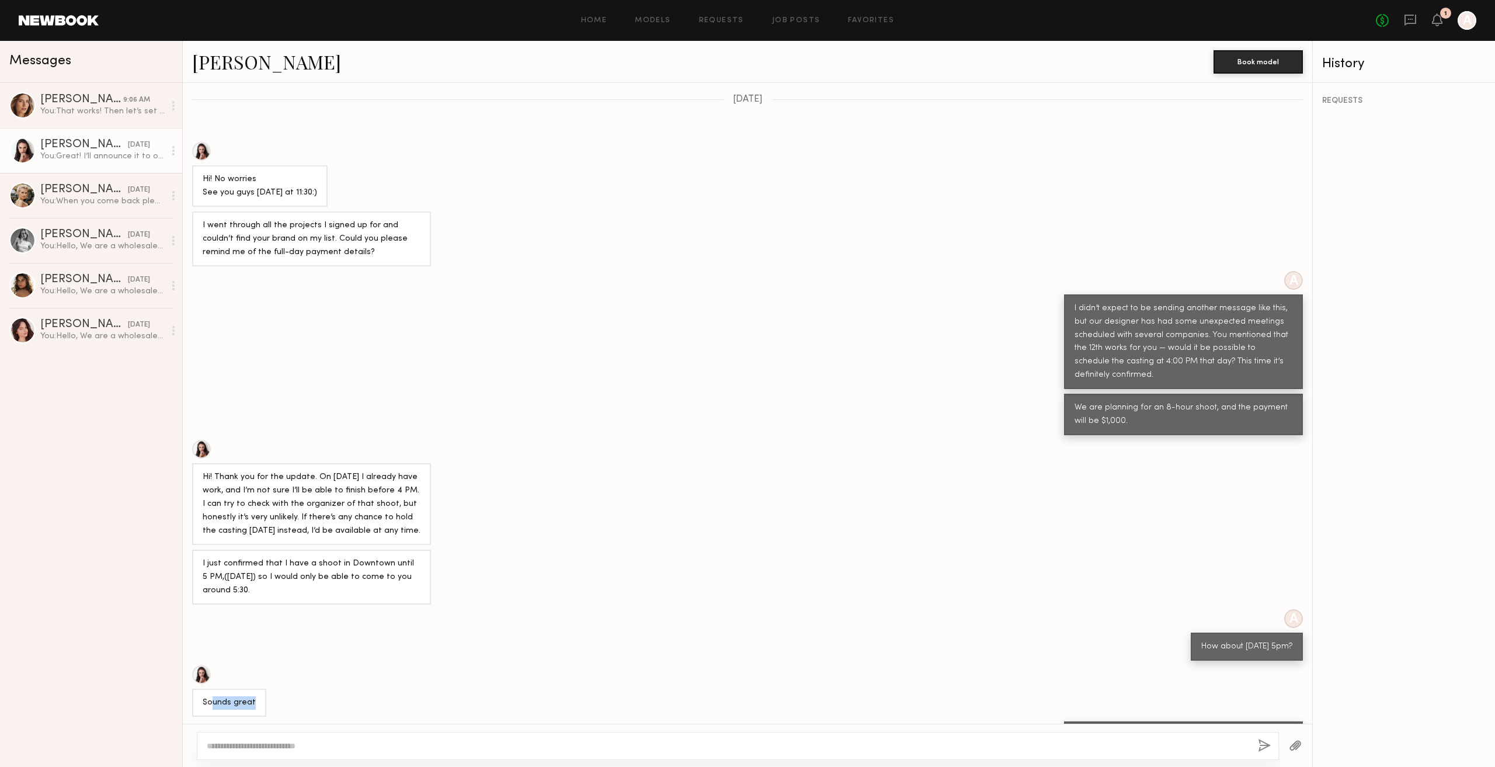
drag, startPoint x: 242, startPoint y: 649, endPoint x: 263, endPoint y: 649, distance: 21.0
click at [263, 688] on div "Sounds great" at bounding box center [229, 702] width 74 height 28
click at [633, 665] on div "Sounds great" at bounding box center [747, 690] width 1129 height 51
drag, startPoint x: 1078, startPoint y: 689, endPoint x: 1190, endPoint y: 693, distance: 112.2
click at [1190, 729] on div "Great! I’ll announce it to our team members, then. See you [DATE] at 5 PM." at bounding box center [1183, 742] width 218 height 27
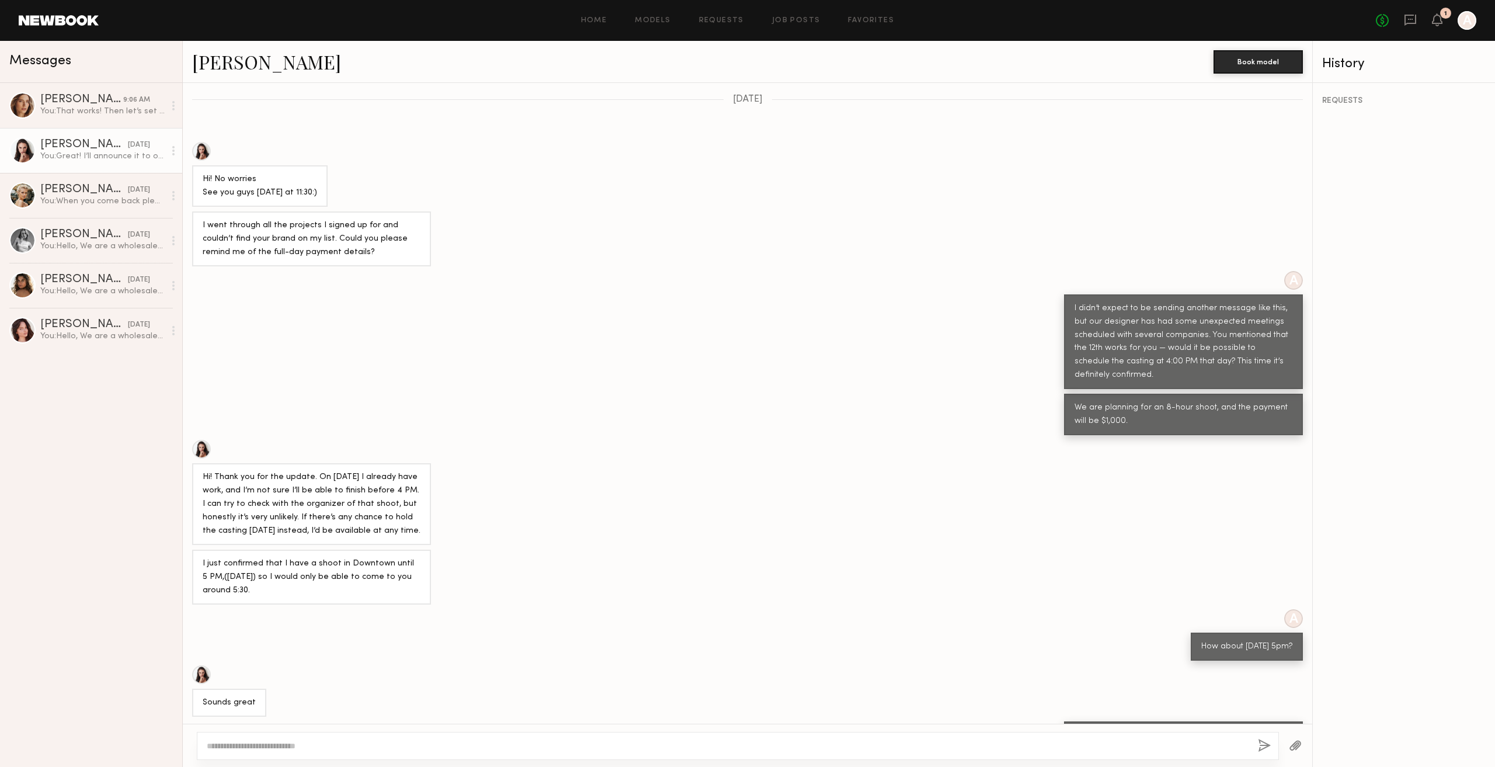
click at [1158, 721] on div "Great! I’ll announce it to our team members, then. See you [DATE] at 5 PM." at bounding box center [1183, 741] width 239 height 41
click at [1105, 729] on div "Great! I’ll announce it to our team members, then. See you [DATE] at 5 PM." at bounding box center [1183, 742] width 218 height 27
click at [105, 105] on div "[PERSON_NAME]" at bounding box center [81, 100] width 83 height 12
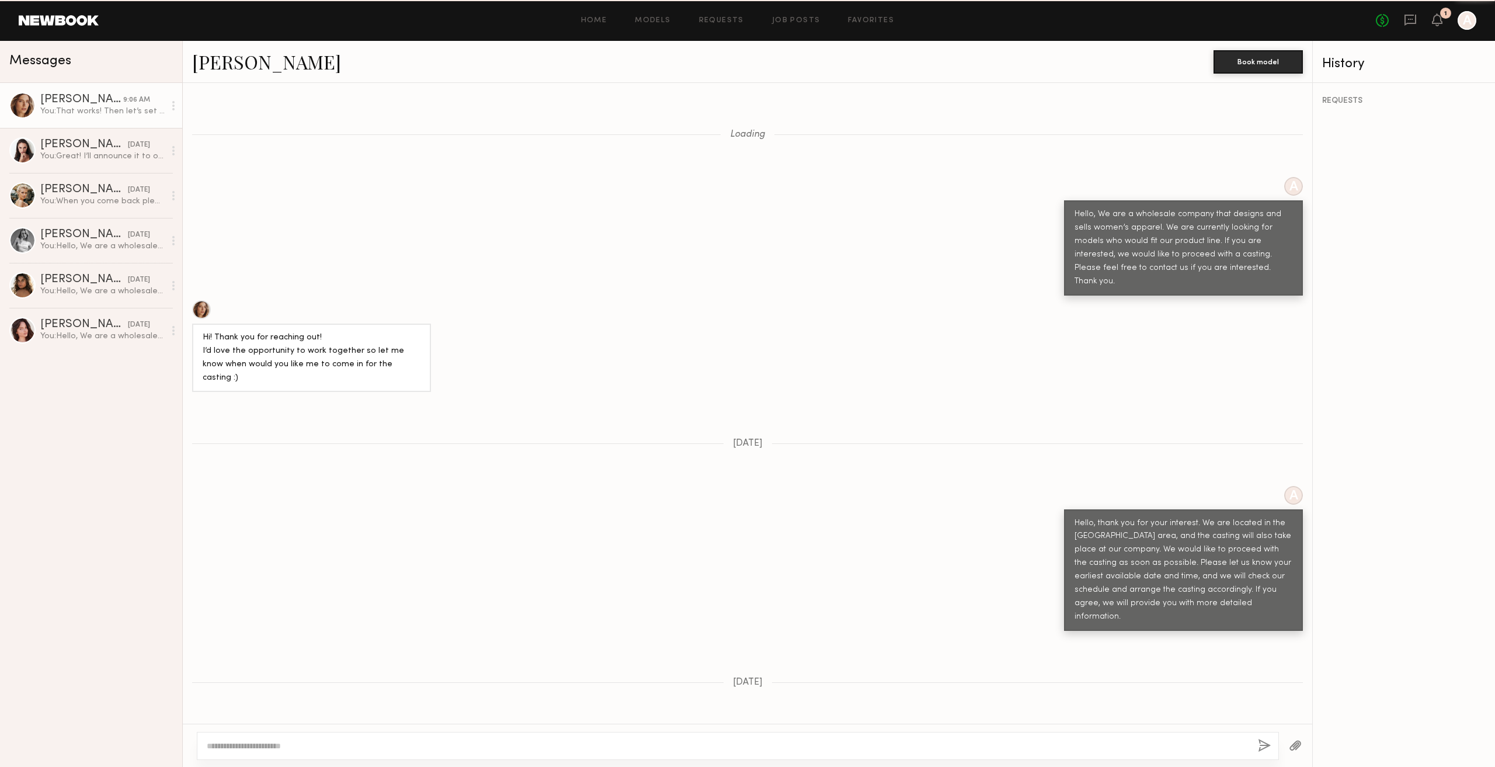
scroll to position [1164, 0]
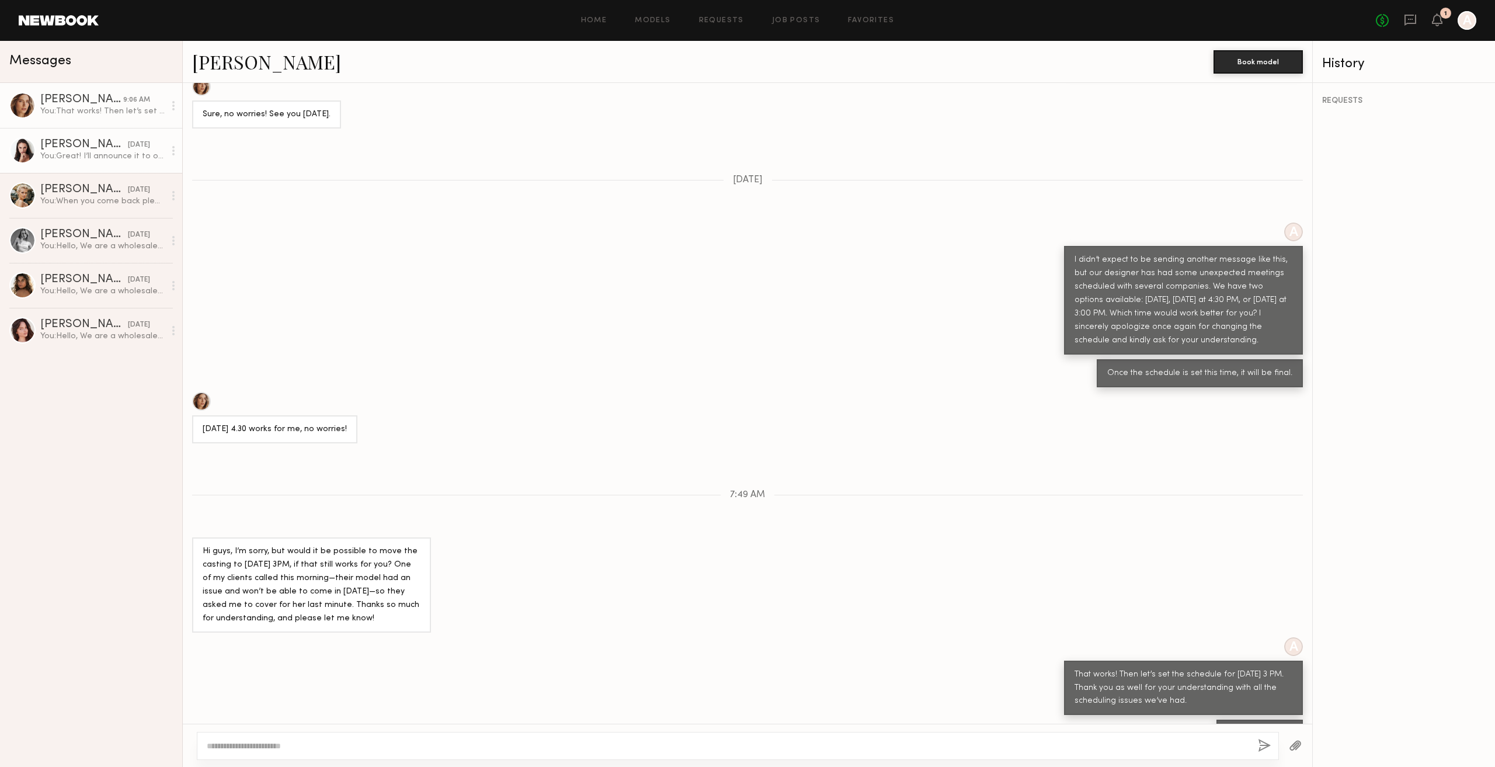
click at [89, 156] on div "You: Great! I’ll announce it to our team members, then. See you [DATE] at 5 PM." at bounding box center [102, 156] width 124 height 11
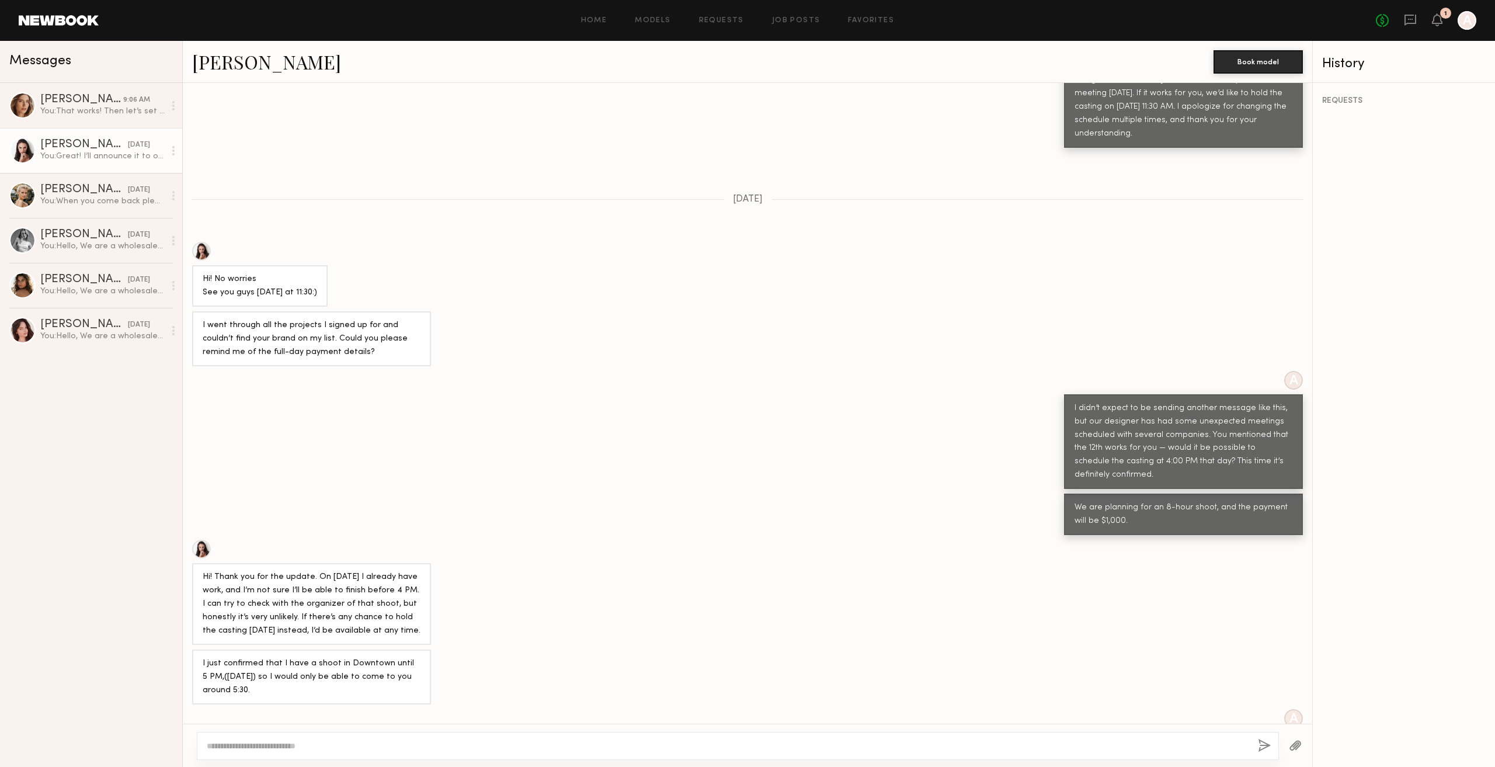
scroll to position [1257, 0]
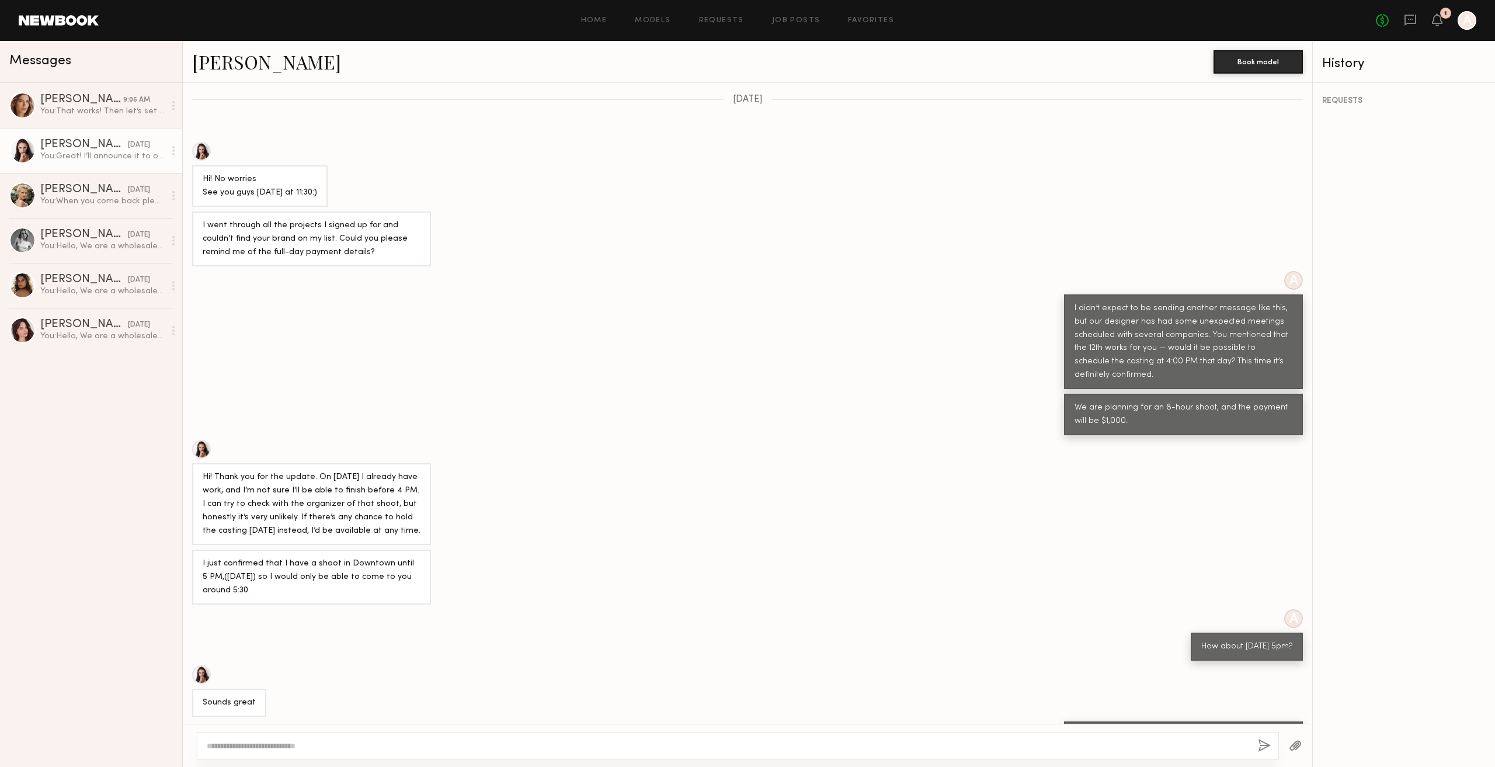
drag, startPoint x: 1191, startPoint y: 601, endPoint x: 1289, endPoint y: 604, distance: 98.2
click at [1285, 632] on div "How about [DATE] 5pm?" at bounding box center [1247, 646] width 112 height 28
click at [1207, 665] on div "Sounds great" at bounding box center [747, 690] width 1129 height 51
drag, startPoint x: 1068, startPoint y: 690, endPoint x: 1218, endPoint y: 691, distance: 149.5
click at [1218, 729] on div "Great! I’ll announce it to our team members, then. See you [DATE] at 5 PM." at bounding box center [1183, 742] width 218 height 27
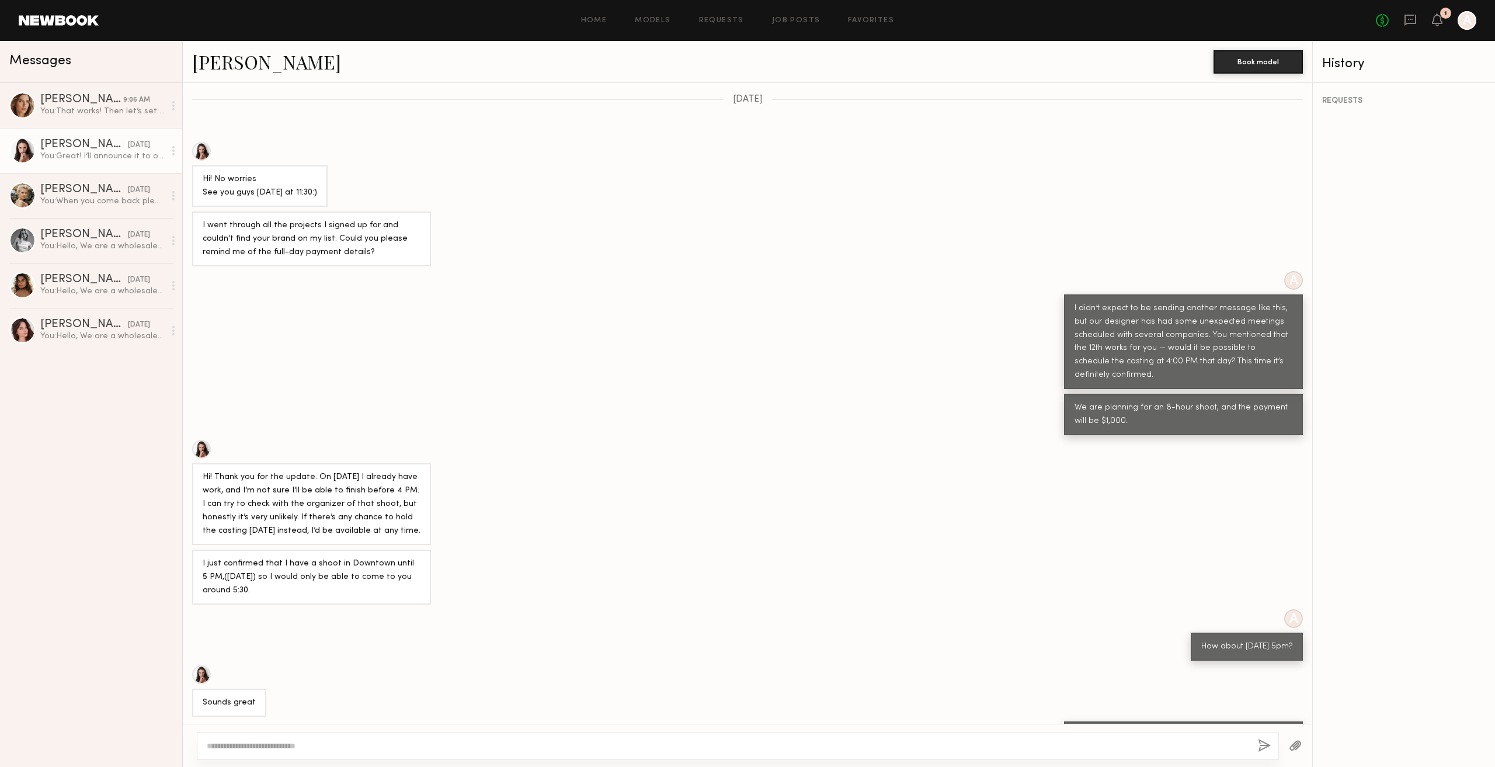
click at [1222, 729] on div "Great! I’ll announce it to our team members, then. See you [DATE] at 5 PM." at bounding box center [1183, 742] width 218 height 27
click at [120, 114] on div "You: That works! Then let’s set the schedule for [DATE] 3 PM. Thank you as well…" at bounding box center [102, 111] width 124 height 11
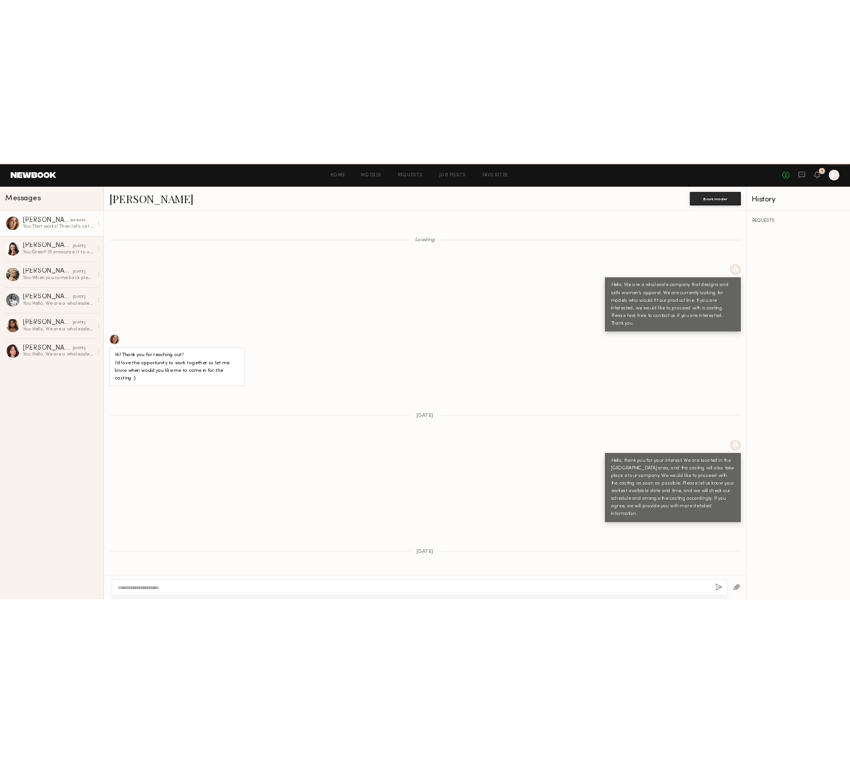
scroll to position [1164, 0]
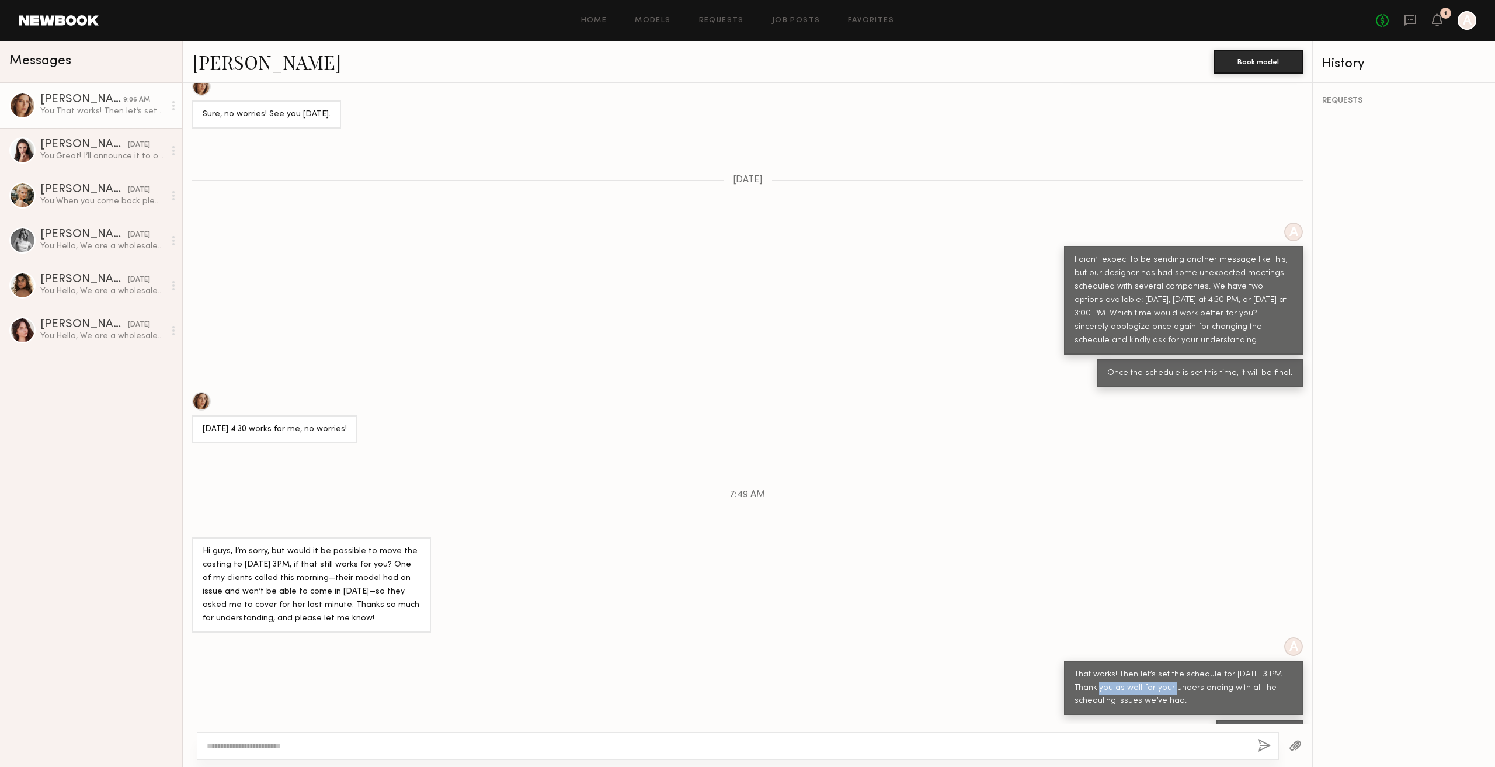
drag, startPoint x: 1111, startPoint y: 652, endPoint x: 1187, endPoint y: 652, distance: 76.5
click at [1187, 668] on div "That works! Then let’s set the schedule for [DATE] 3 PM. Thank you as well for …" at bounding box center [1183, 688] width 218 height 40
click at [1206, 676] on div "That works! Then let’s set the schedule for [DATE] 3 PM. Thank you as well for …" at bounding box center [1183, 687] width 239 height 55
drag, startPoint x: 1254, startPoint y: 664, endPoint x: 1272, endPoint y: 667, distance: 18.3
click at [1272, 668] on div "That works! Then let’s set the schedule for [DATE] 3 PM. Thank you as well for …" at bounding box center [1183, 688] width 218 height 40
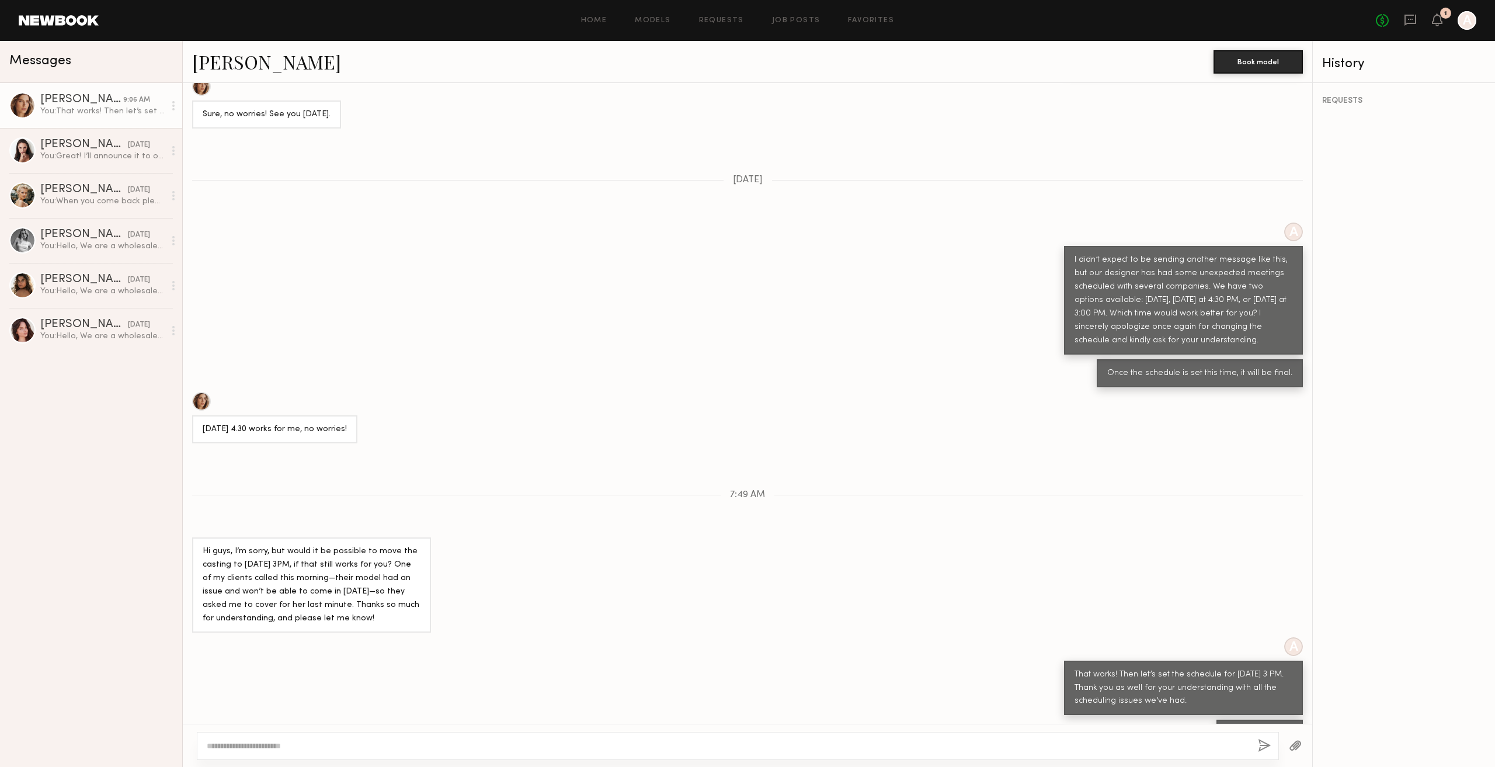
click at [1126, 719] on div "Sorry [DATE] 3pm" at bounding box center [747, 733] width 1129 height 28
drag, startPoint x: 1082, startPoint y: 671, endPoint x: 1273, endPoint y: 688, distance: 192.3
click at [1273, 688] on div "Loading A Hello, We are a wholesale company that designs and sells women’s appa…" at bounding box center [747, 403] width 1129 height 641
click at [1227, 727] on div "Sorry [DATE] 3pm" at bounding box center [1259, 733] width 65 height 13
click at [1162, 674] on div "That works! Then let’s set the schedule for [DATE] 3 PM. Thank you as well for …" at bounding box center [1183, 688] width 218 height 40
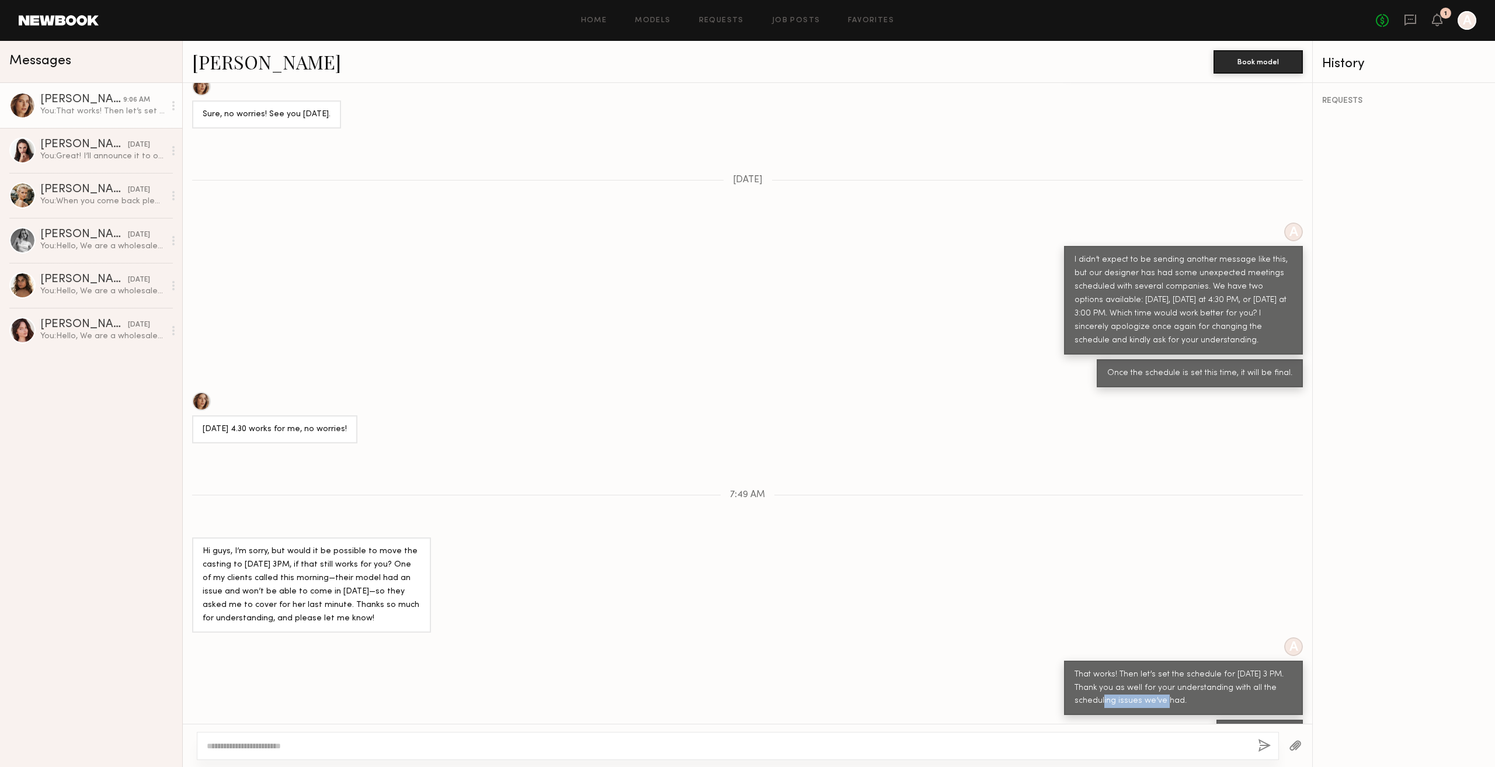
drag, startPoint x: 1127, startPoint y: 666, endPoint x: 1185, endPoint y: 665, distance: 57.8
click at [1185, 668] on div "That works! Then let’s set the schedule for [DATE] 3 PM. Thank you as well for …" at bounding box center [1183, 688] width 218 height 40
click at [1186, 668] on div "That works! Then let’s set the schedule for [DATE] 3 PM. Thank you as well for …" at bounding box center [1183, 688] width 218 height 40
drag, startPoint x: 1231, startPoint y: 695, endPoint x: 1273, endPoint y: 702, distance: 42.5
click at [1269, 727] on div "Sorry [DATE] 3pm" at bounding box center [1259, 733] width 65 height 13
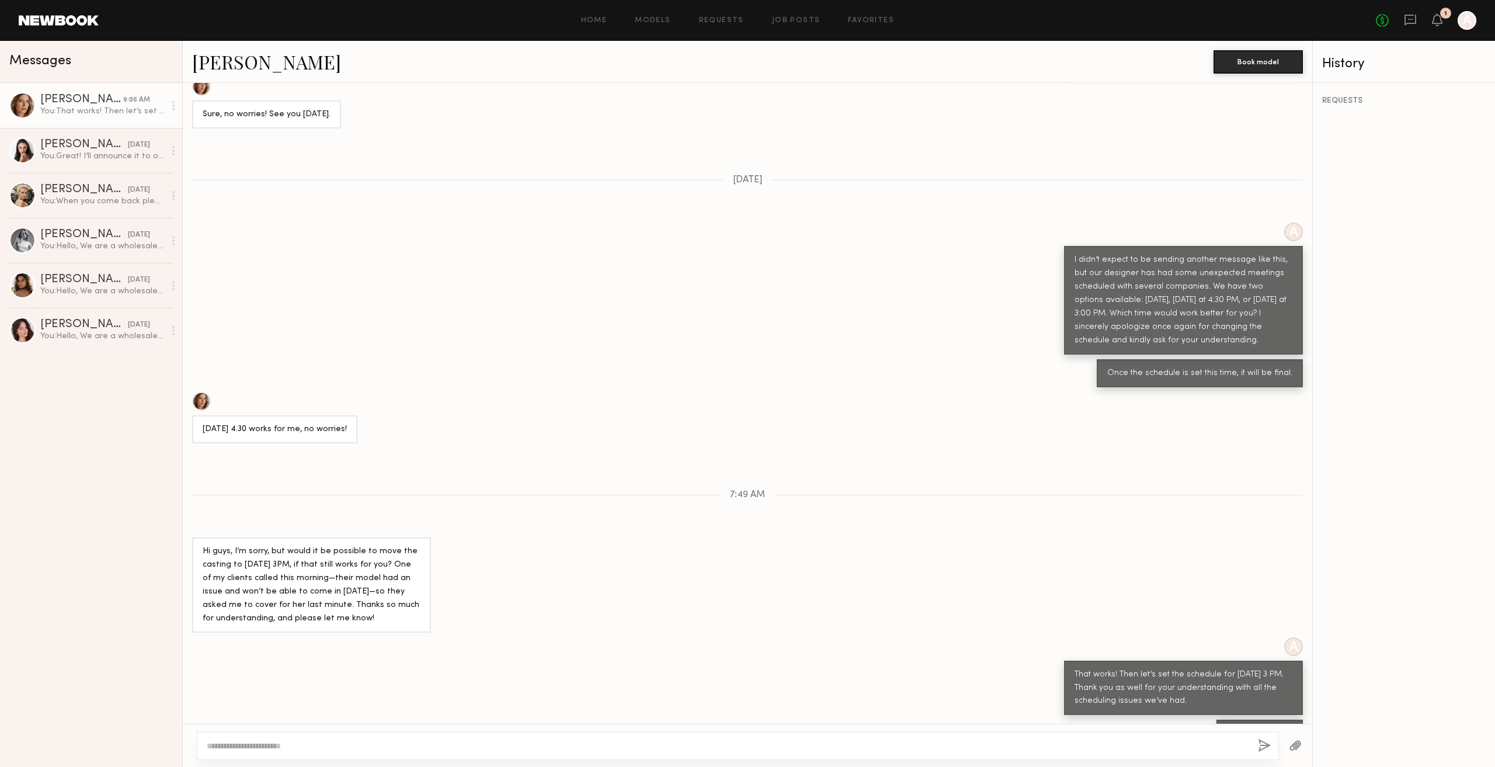
click at [1274, 727] on div "Sorry [DATE] 3pm" at bounding box center [1259, 733] width 65 height 13
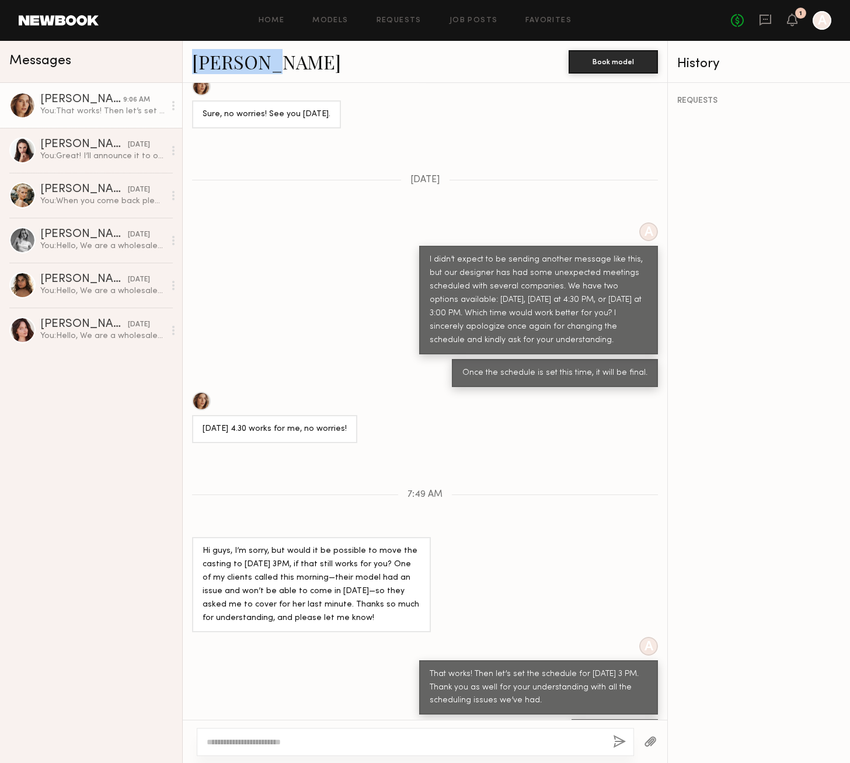
drag, startPoint x: 269, startPoint y: 62, endPoint x: 193, endPoint y: 61, distance: 75.9
click at [193, 61] on div "[PERSON_NAME]" at bounding box center [380, 61] width 377 height 25
copy link "[PERSON_NAME]"
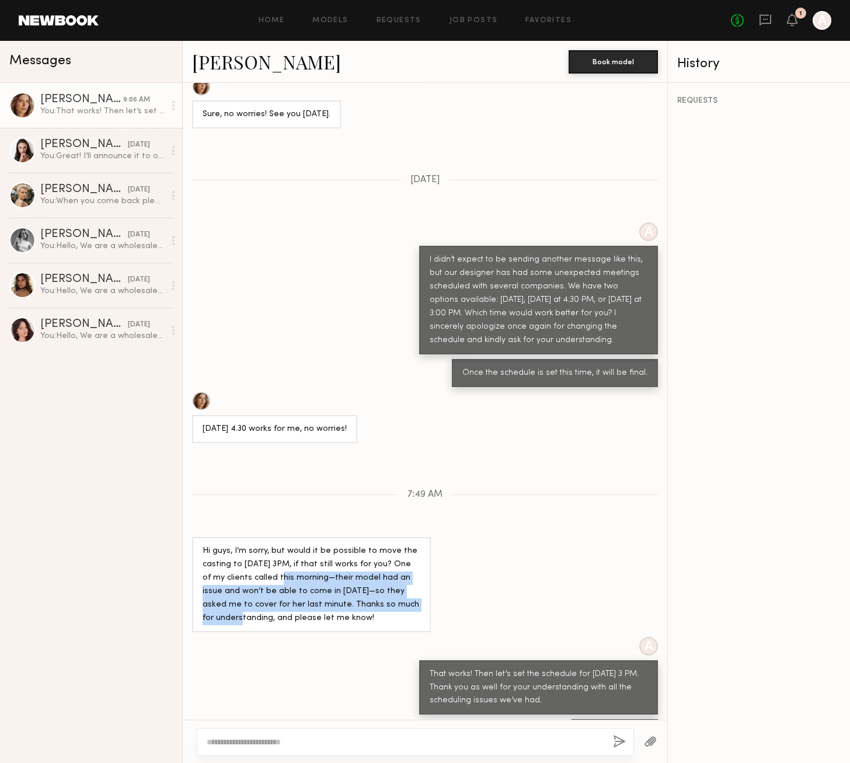
drag, startPoint x: 262, startPoint y: 548, endPoint x: 382, endPoint y: 573, distance: 123.3
click at [382, 573] on div "Hi guys, I’m sorry, but would it be possible to move the casting to [DATE] 3PM,…" at bounding box center [312, 585] width 218 height 81
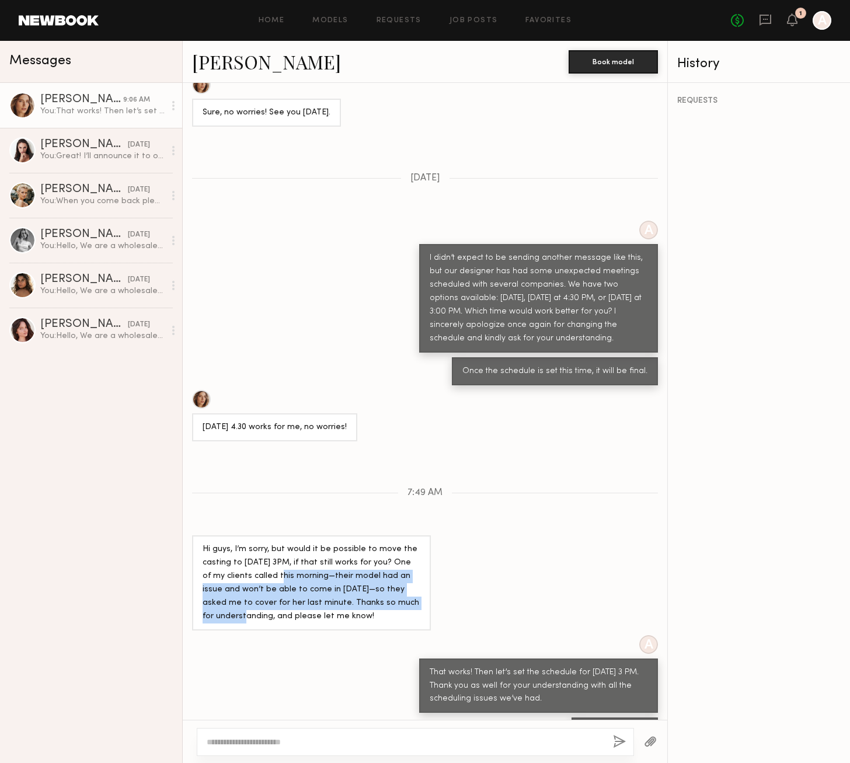
scroll to position [1167, 0]
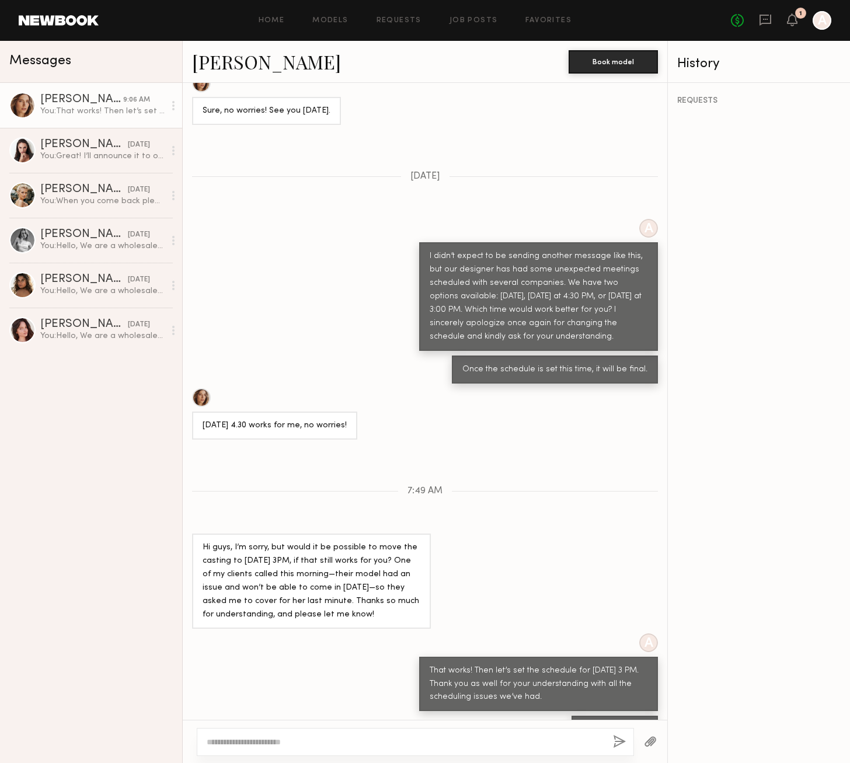
click at [481, 569] on div "Hi guys, I’m sorry, but would it be possible to move the casting to [DATE] 3PM,…" at bounding box center [425, 581] width 485 height 95
drag, startPoint x: 433, startPoint y: 639, endPoint x: 551, endPoint y: 641, distance: 117.4
click at [551, 664] on div "That works! Then let’s set the schedule for [DATE] 3 PM. Thank you as well for …" at bounding box center [539, 684] width 218 height 40
click at [541, 668] on div "That works! Then let’s set the schedule for [DATE] 3 PM. Thank you as well for …" at bounding box center [539, 684] width 218 height 40
drag, startPoint x: 575, startPoint y: 634, endPoint x: 600, endPoint y: 634, distance: 25.1
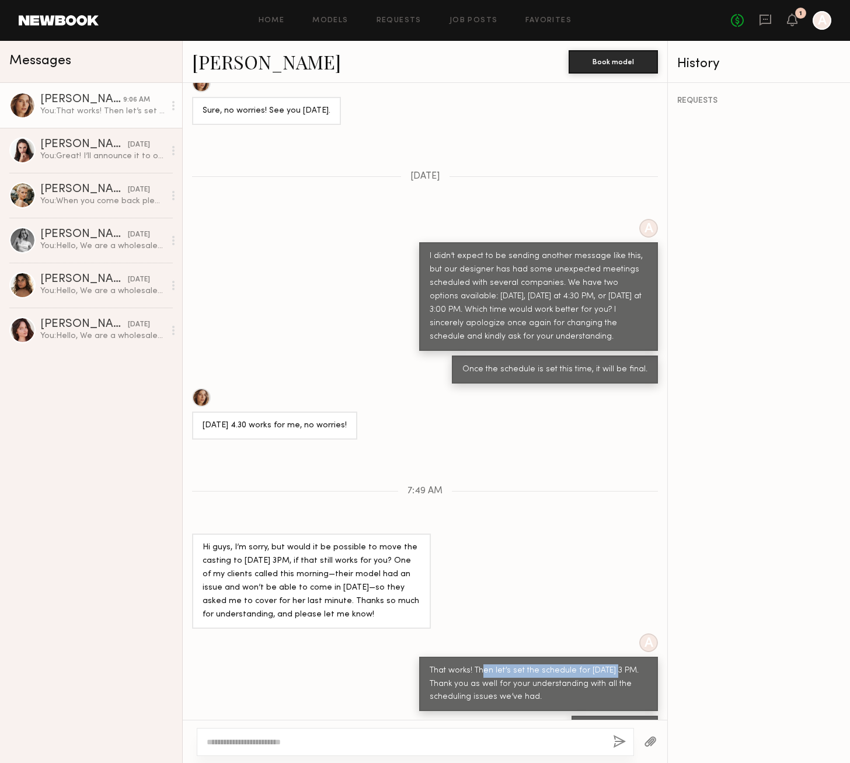
click at [600, 664] on div "That works! Then let’s set the schedule for [DATE] 3 PM. Thank you as well for …" at bounding box center [539, 684] width 218 height 40
click at [522, 664] on div "That works! Then let’s set the schedule for [DATE] 3 PM. Thank you as well for …" at bounding box center [539, 684] width 218 height 40
drag, startPoint x: 432, startPoint y: 646, endPoint x: 503, endPoint y: 648, distance: 71.3
click at [502, 664] on div "That works! Then let’s set the schedule for [DATE] 3 PM. Thank you as well for …" at bounding box center [539, 684] width 218 height 40
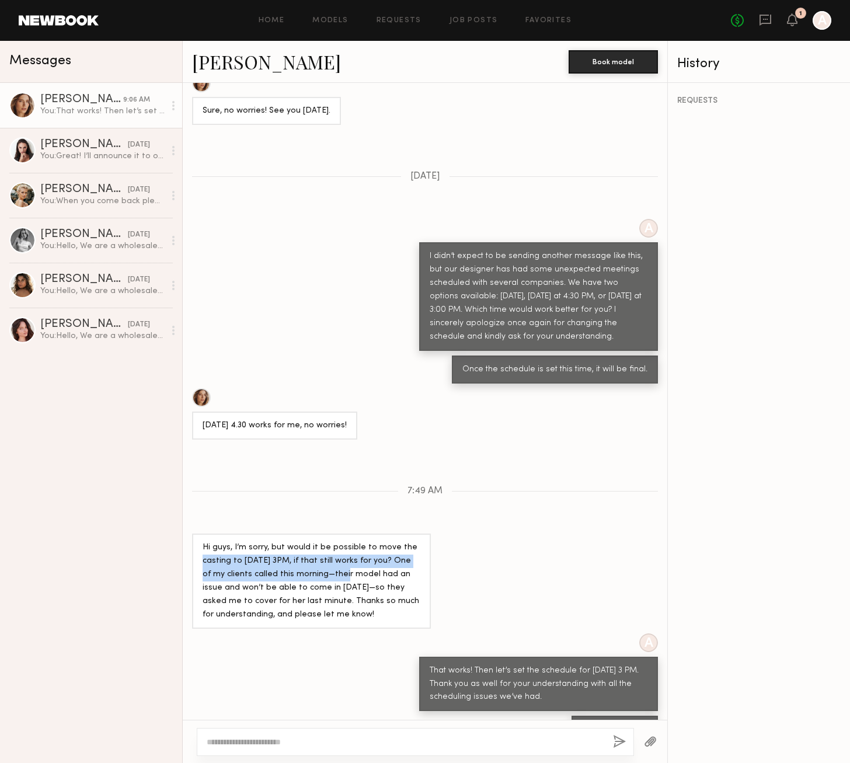
drag, startPoint x: 201, startPoint y: 525, endPoint x: 318, endPoint y: 546, distance: 119.2
click at [318, 546] on div "Hi guys, I’m sorry, but would it be possible to move the casting to [DATE] 3PM,…" at bounding box center [311, 581] width 239 height 95
click at [318, 550] on div "Hi guys, I’m sorry, but would it be possible to move the casting to [DATE] 3PM,…" at bounding box center [312, 581] width 218 height 81
drag, startPoint x: 292, startPoint y: 528, endPoint x: 379, endPoint y: 554, distance: 90.5
click at [378, 541] on div "Hi guys, I’m sorry, but would it be possible to move the casting to [DATE] 3PM,…" at bounding box center [312, 581] width 218 height 81
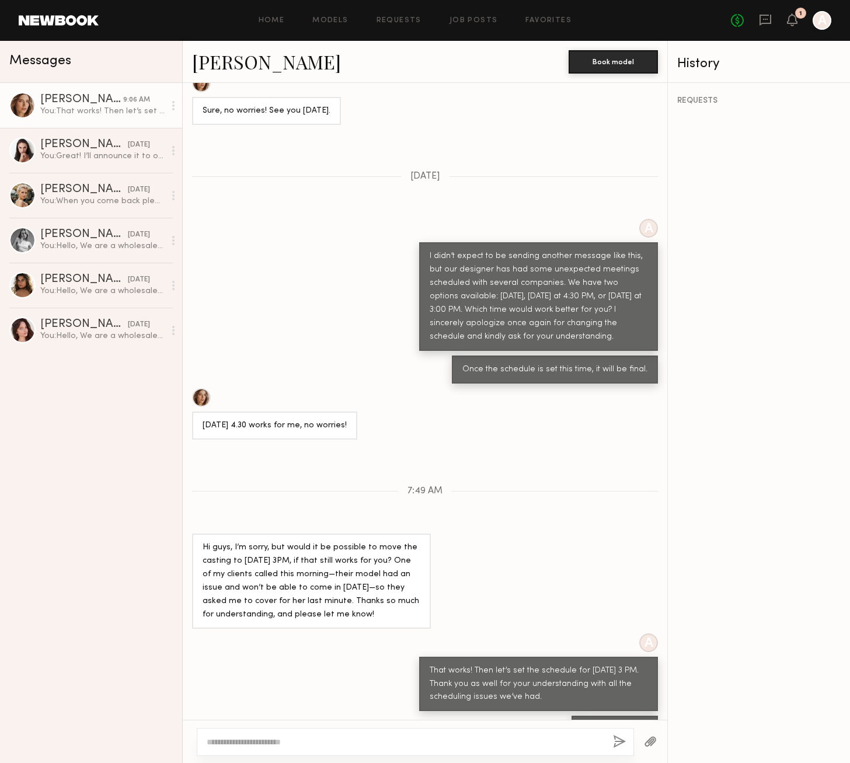
click at [373, 561] on div "Hi guys, I’m sorry, but would it be possible to move the casting to [DATE] 3PM,…" at bounding box center [312, 581] width 218 height 81
click at [102, 148] on div "[PERSON_NAME]" at bounding box center [84, 145] width 88 height 12
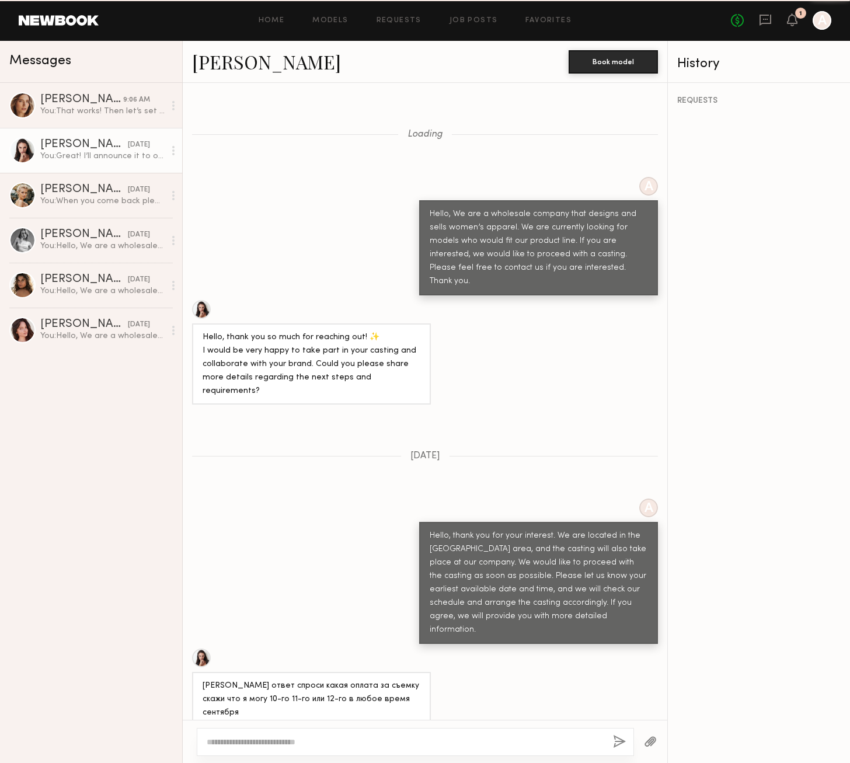
scroll to position [1260, 0]
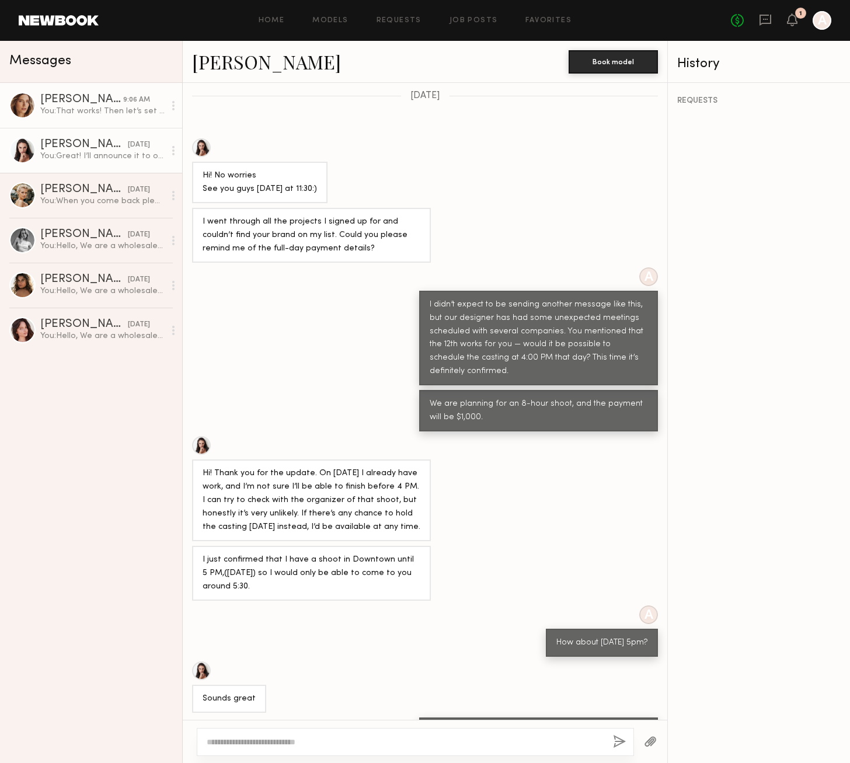
click at [91, 111] on div "You: That works! Then let’s set the schedule for [DATE] 3 PM. Thank you as well…" at bounding box center [102, 111] width 124 height 11
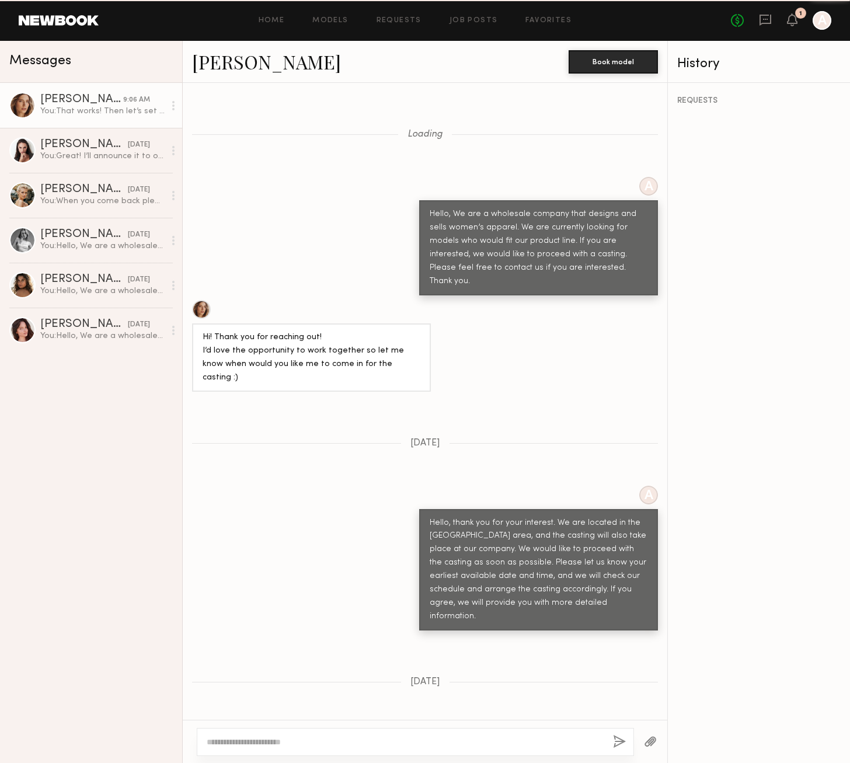
scroll to position [1167, 0]
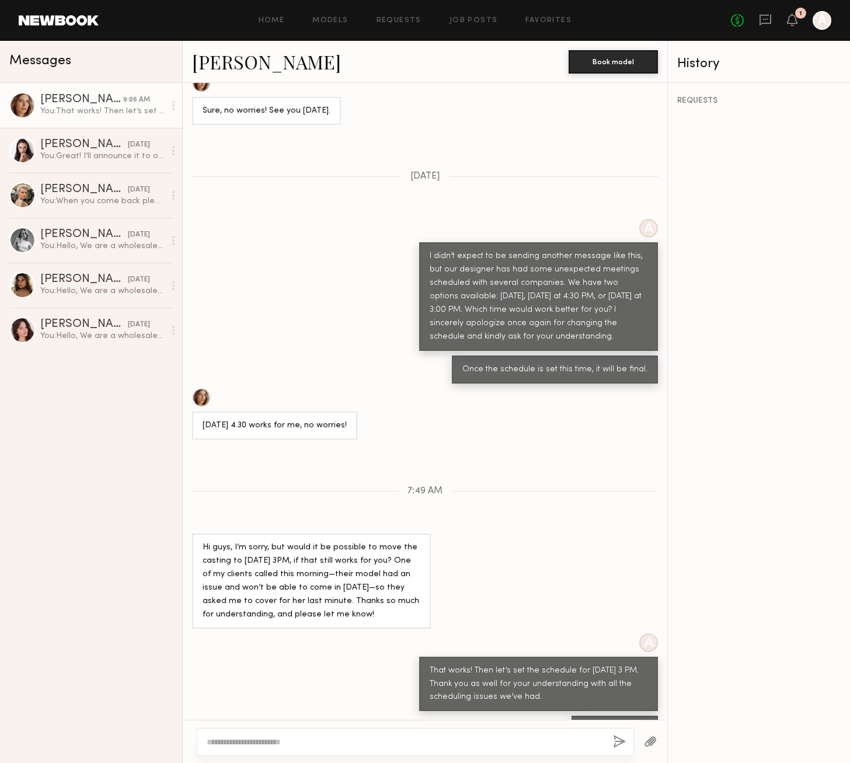
drag, startPoint x: 549, startPoint y: 466, endPoint x: 583, endPoint y: 429, distance: 49.6
click at [549, 466] on div "Loading A Hello, We are a wholesale company that designs and sells women’s appa…" at bounding box center [425, 401] width 485 height 637
